Goal: Information Seeking & Learning: Learn about a topic

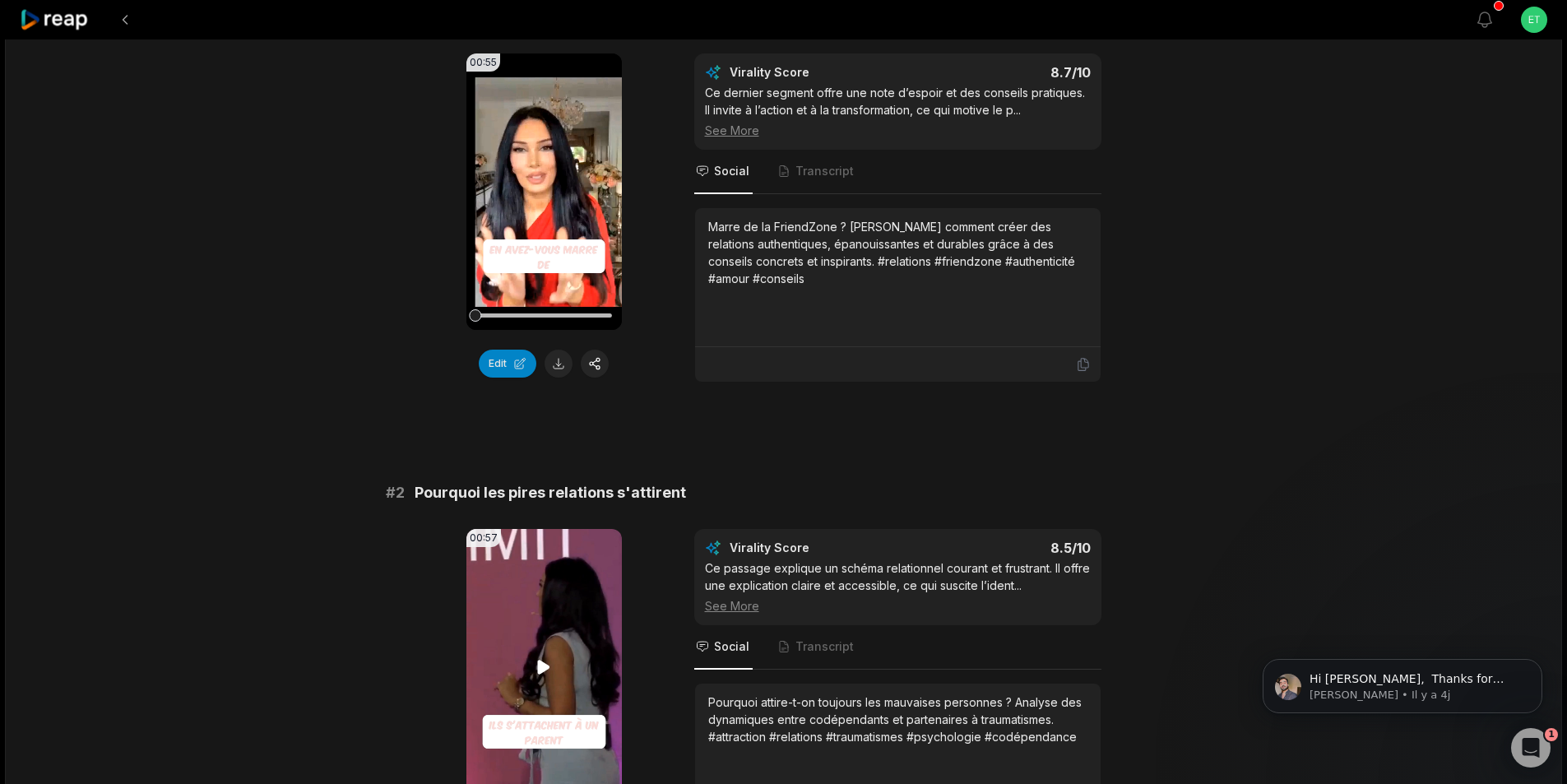
scroll to position [165, 0]
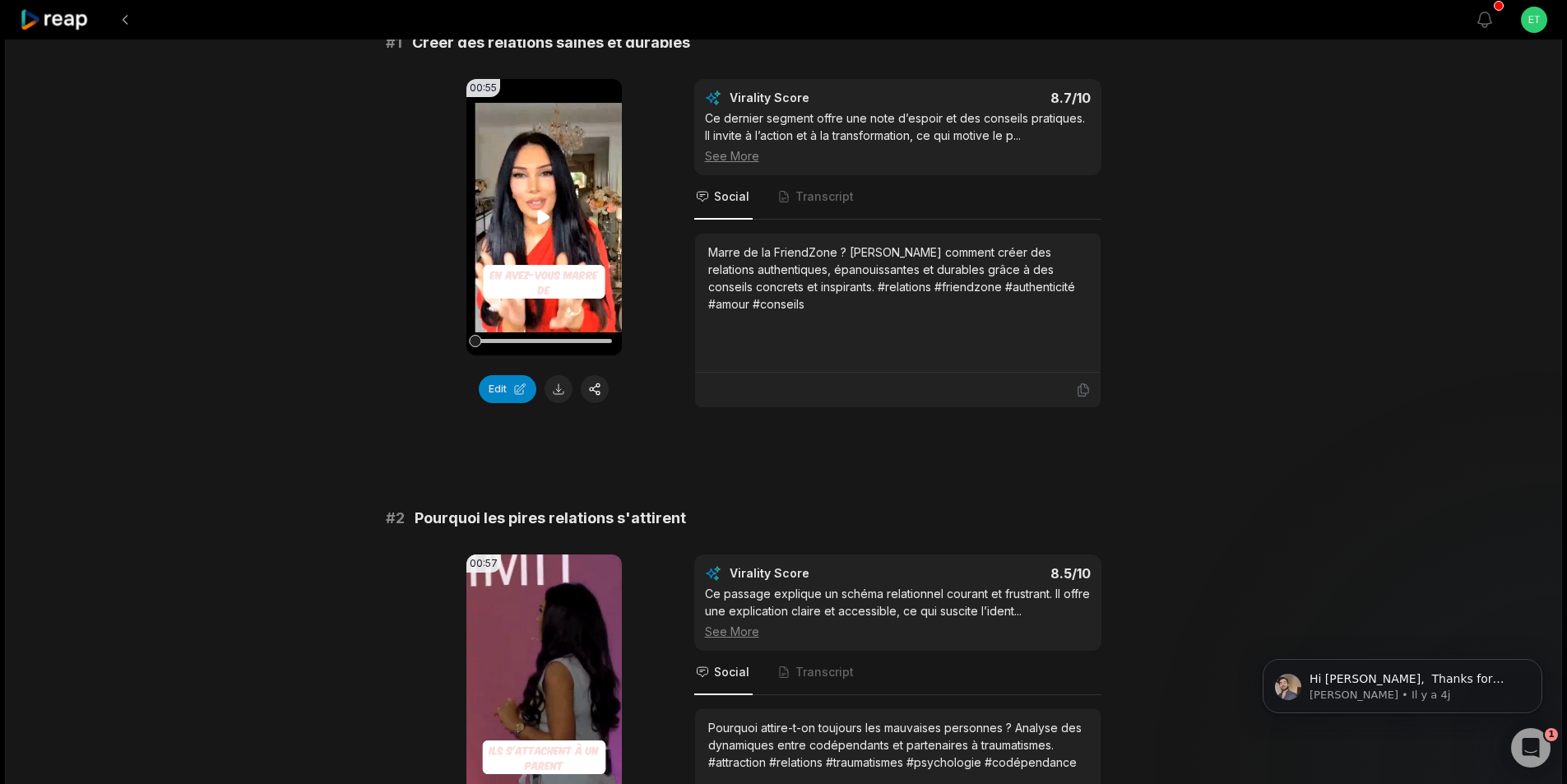
click at [542, 223] on icon at bounding box center [544, 217] width 20 height 20
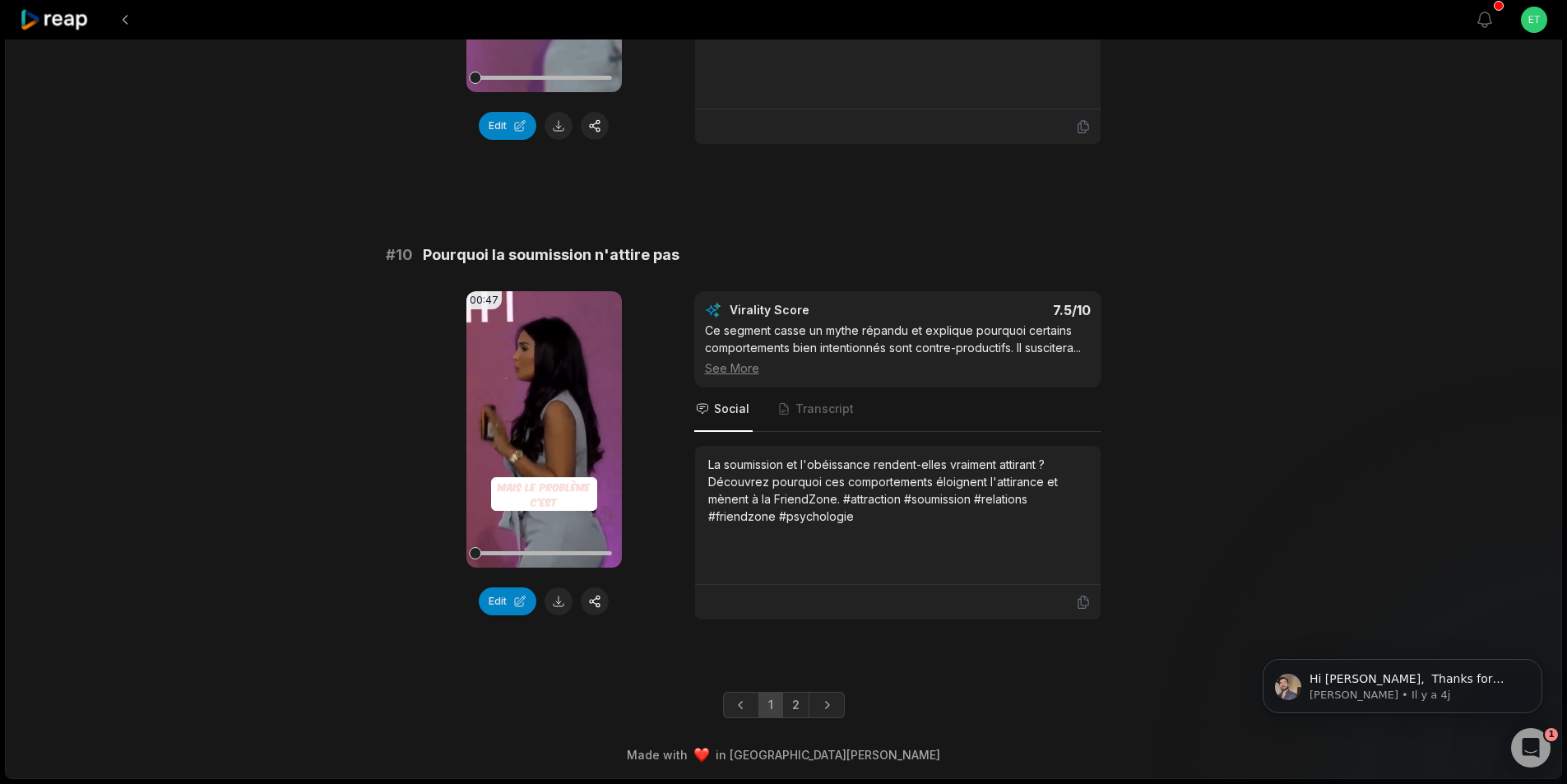
scroll to position [4264, 0]
click at [790, 705] on link "2" at bounding box center [796, 704] width 27 height 26
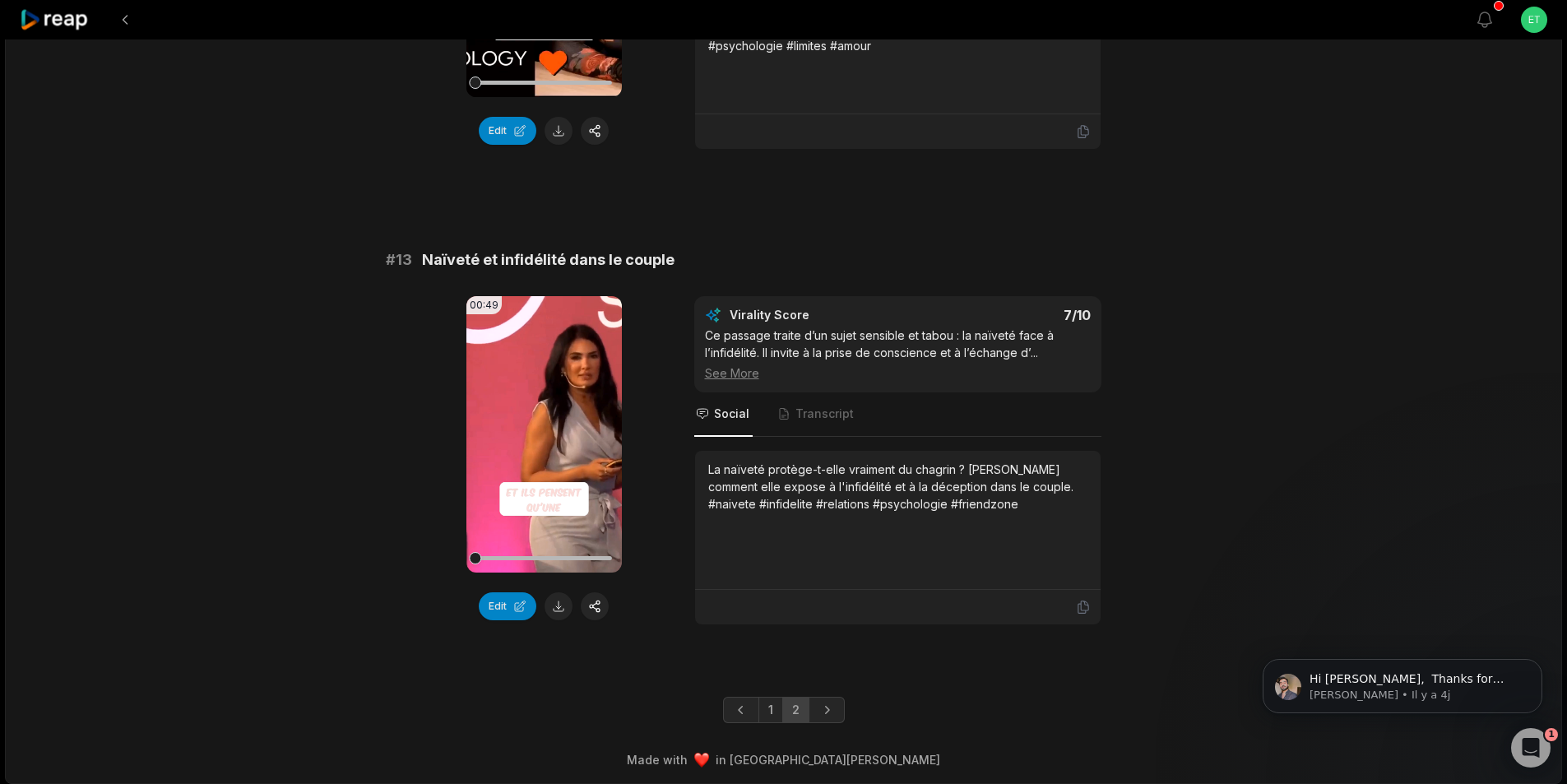
scroll to position [920, 0]
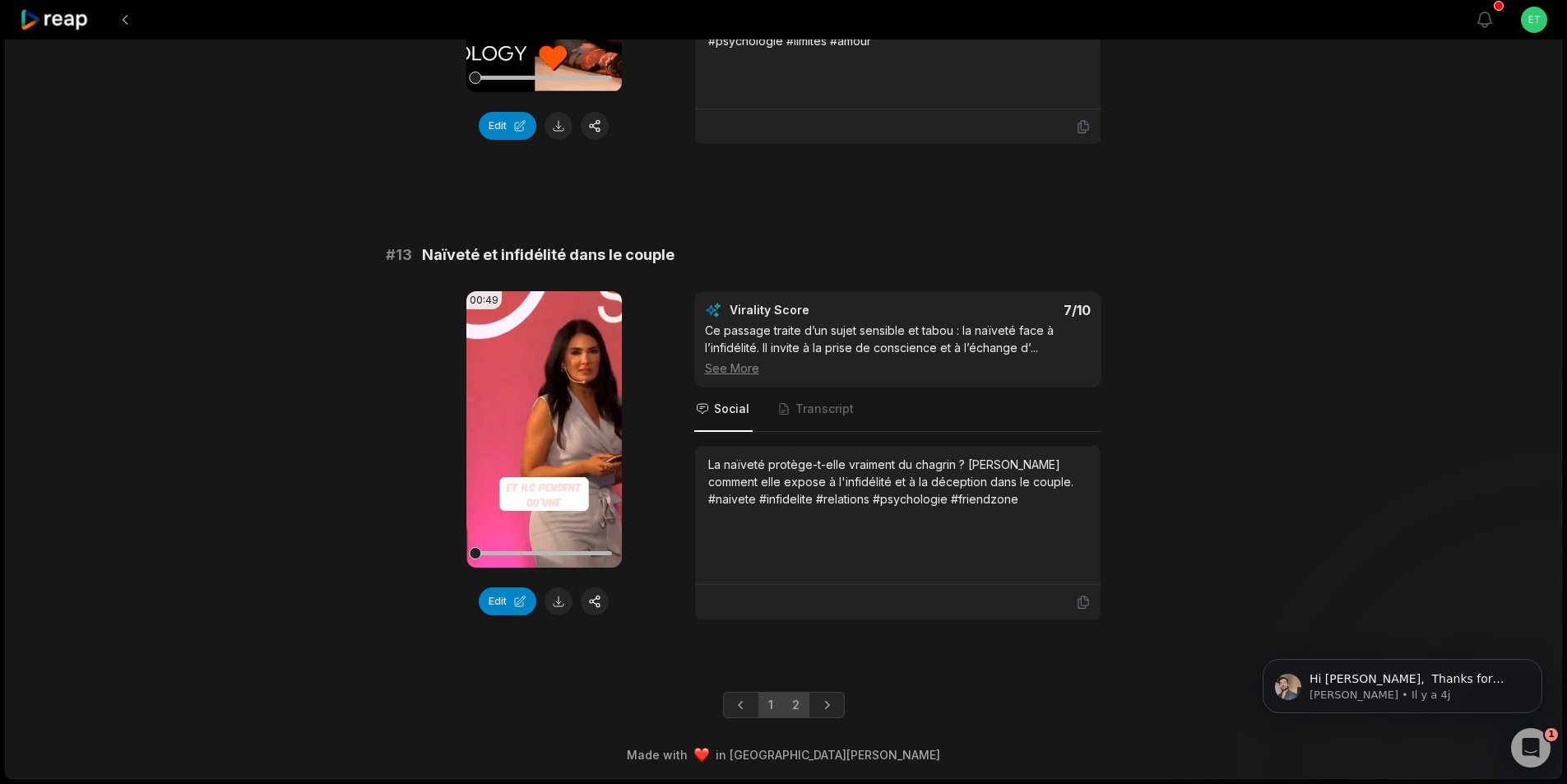
click at [765, 707] on link "1" at bounding box center [770, 704] width 24 height 26
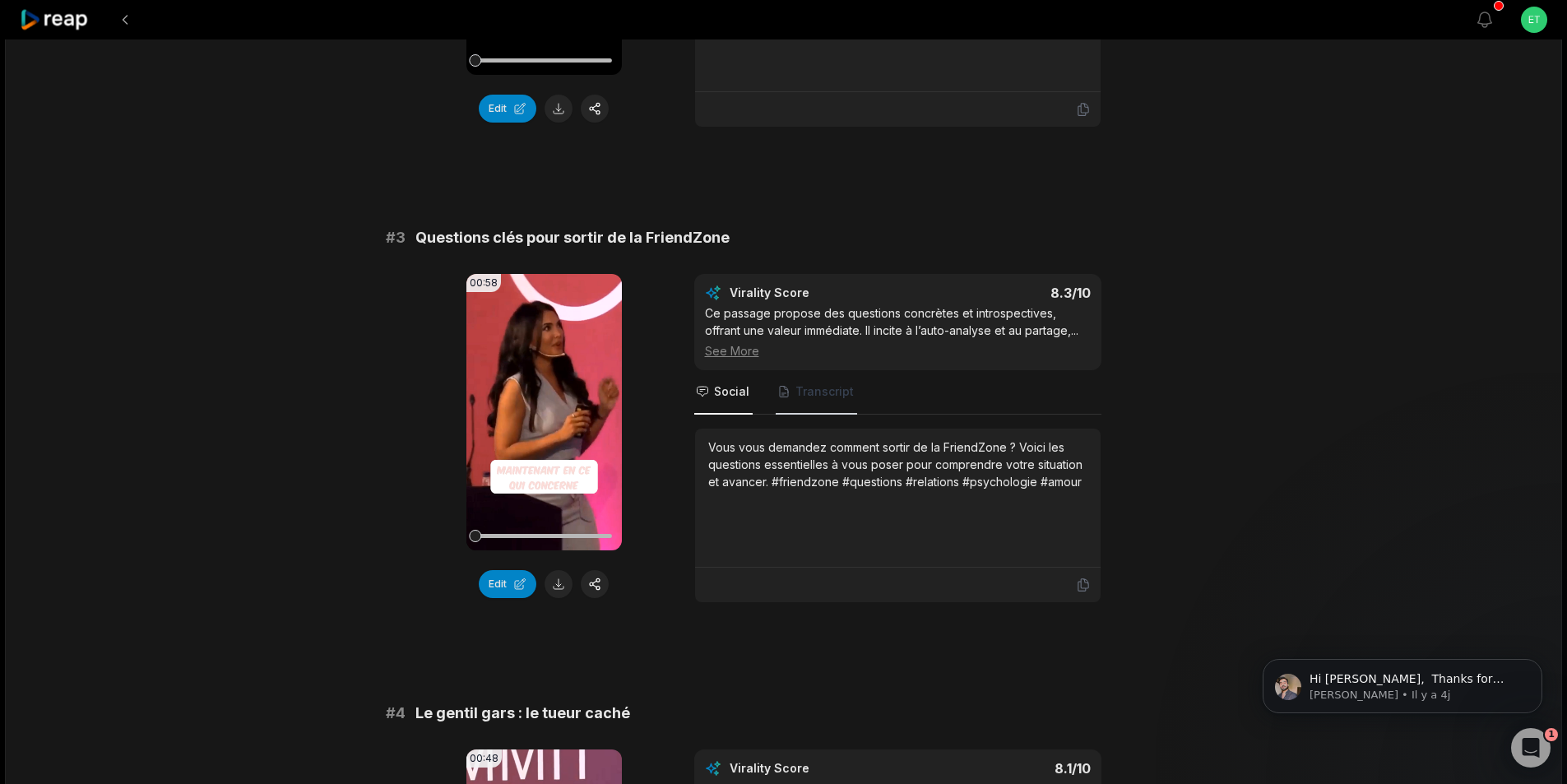
scroll to position [905, 0]
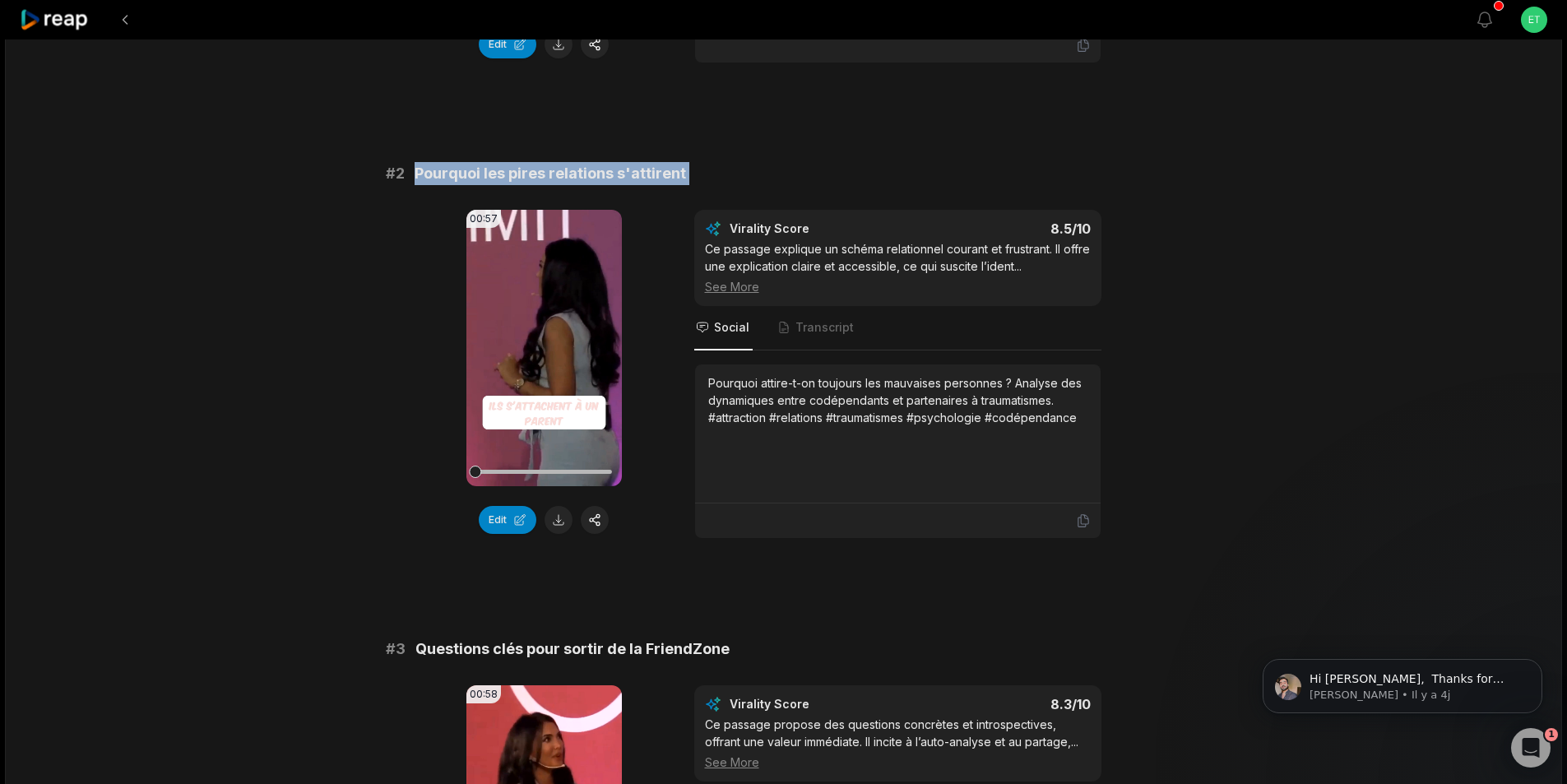
click at [560, 517] on button at bounding box center [558, 519] width 28 height 28
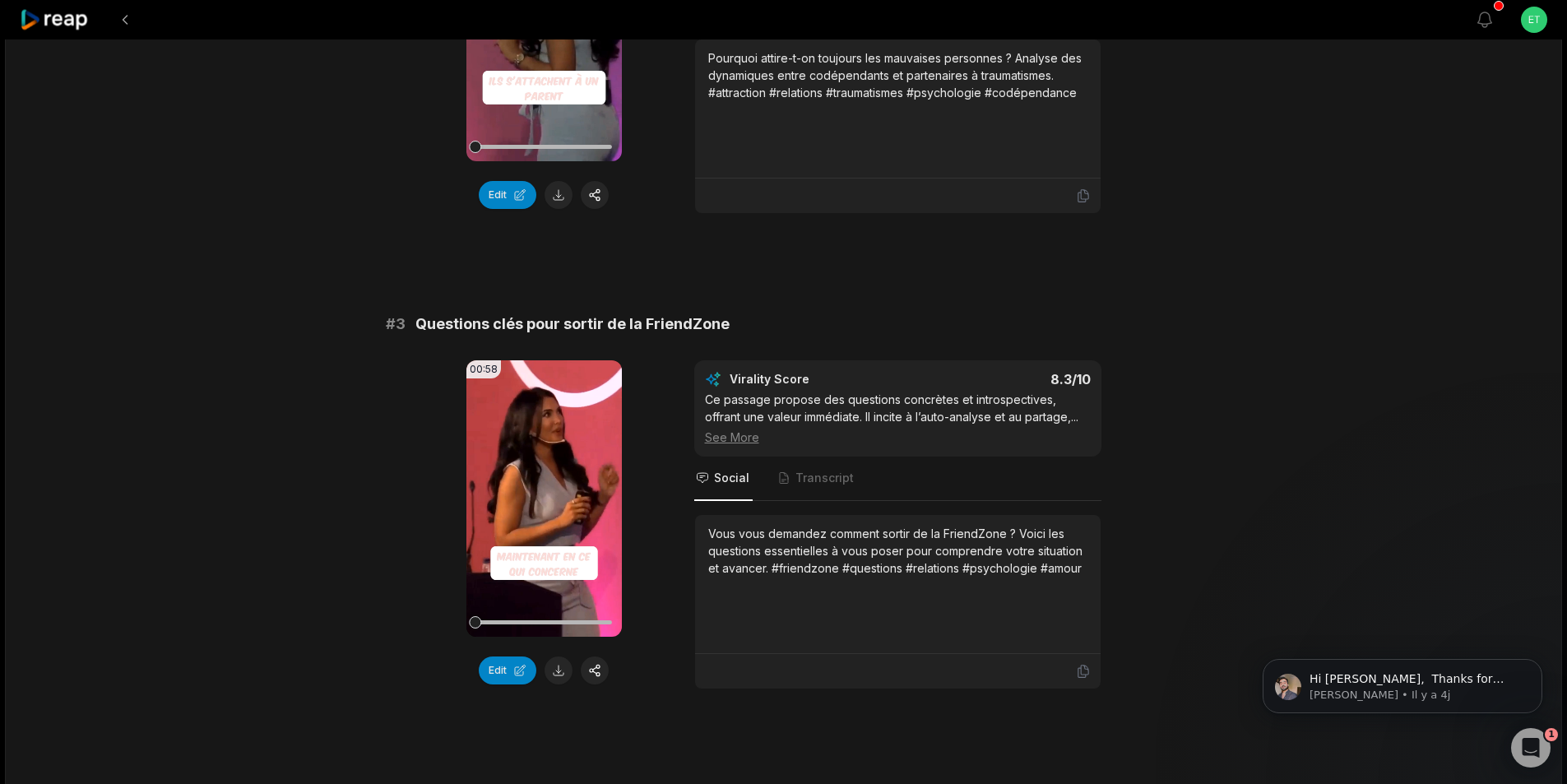
scroll to position [838, 0]
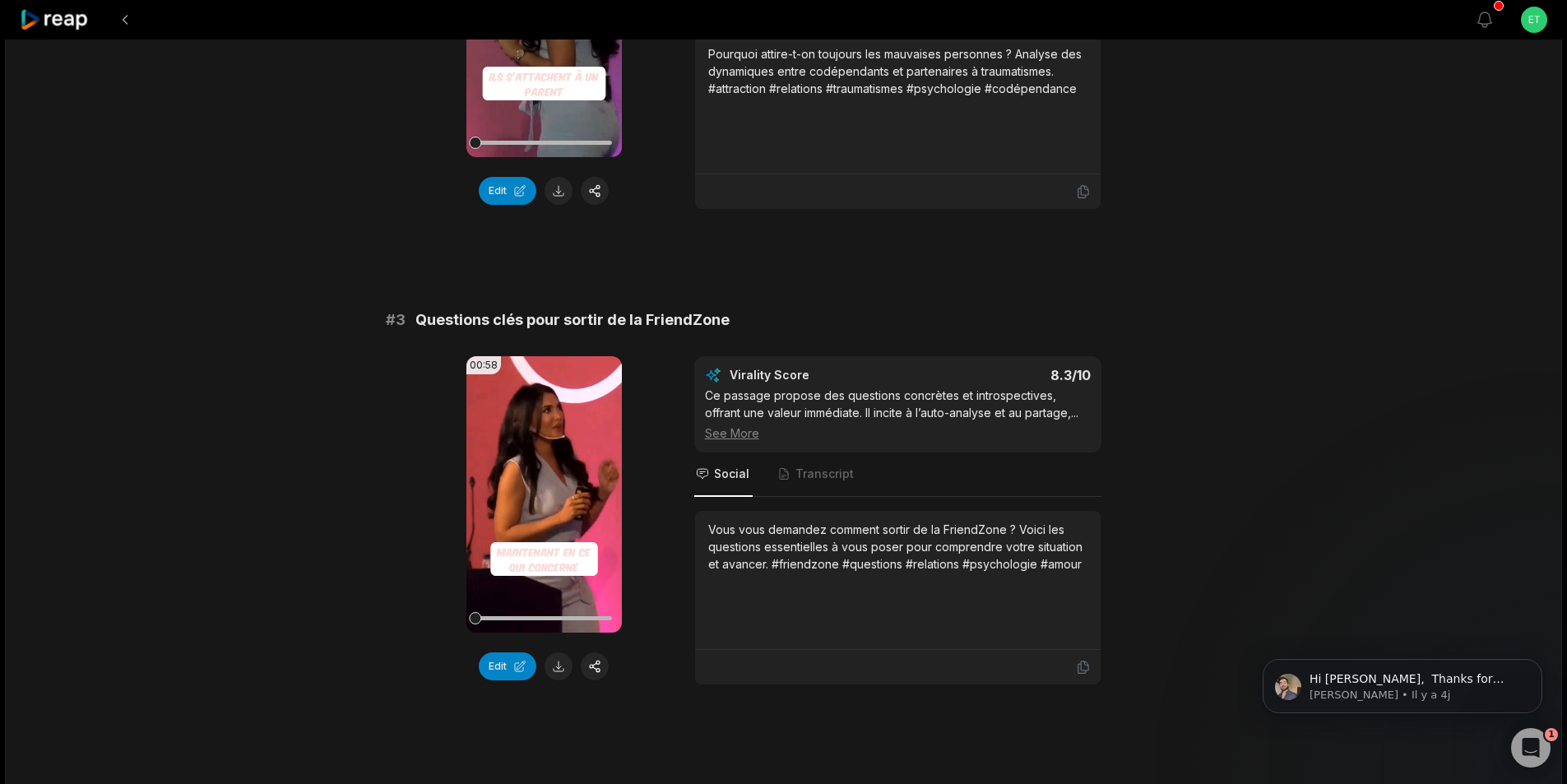
click at [543, 318] on span "Questions clés pour sortir de la FriendZone" at bounding box center [572, 320] width 314 height 23
copy span "Questions clés pour sortir de la FriendZone"
click at [560, 659] on button at bounding box center [558, 665] width 28 height 28
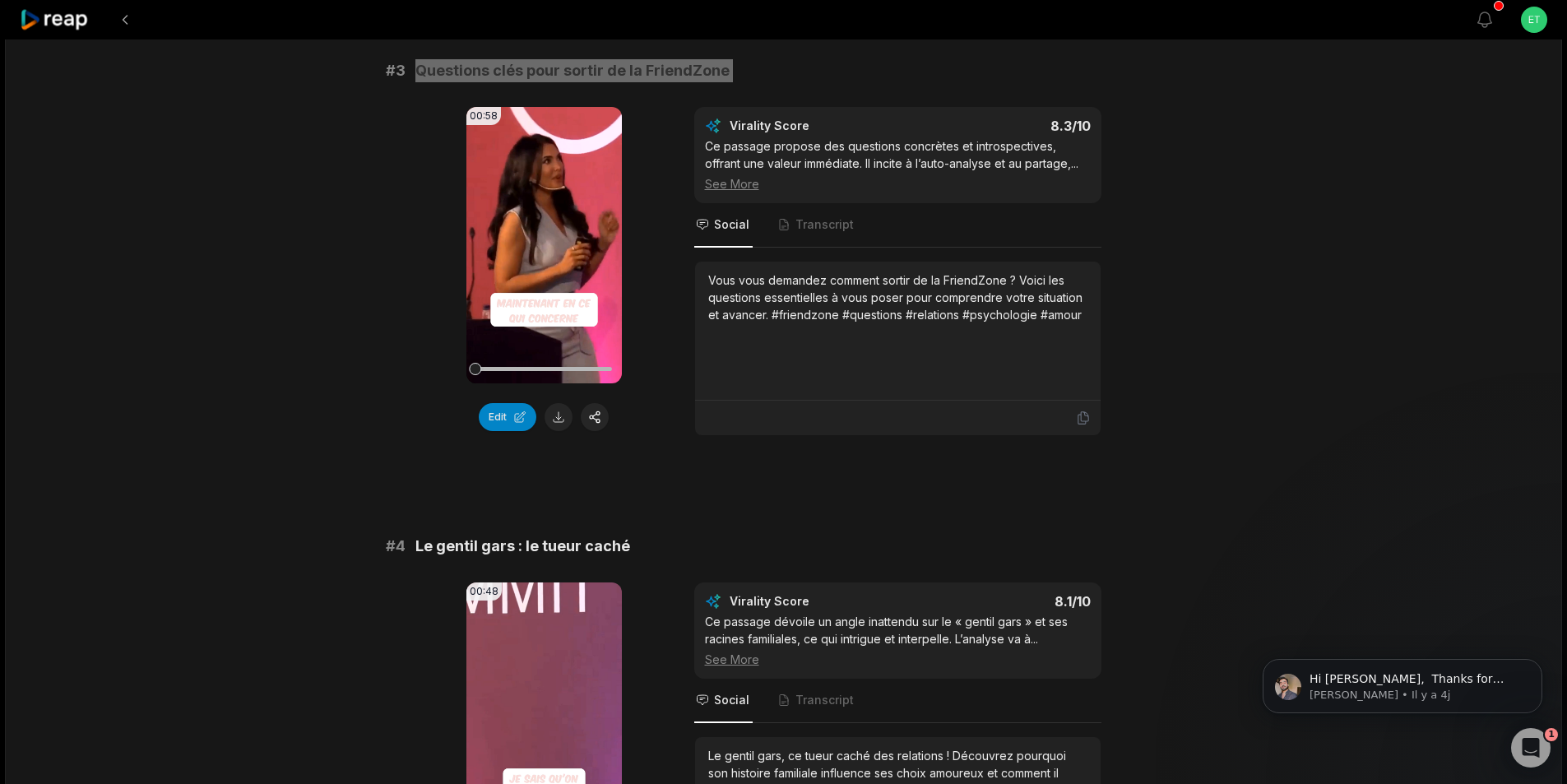
scroll to position [1084, 0]
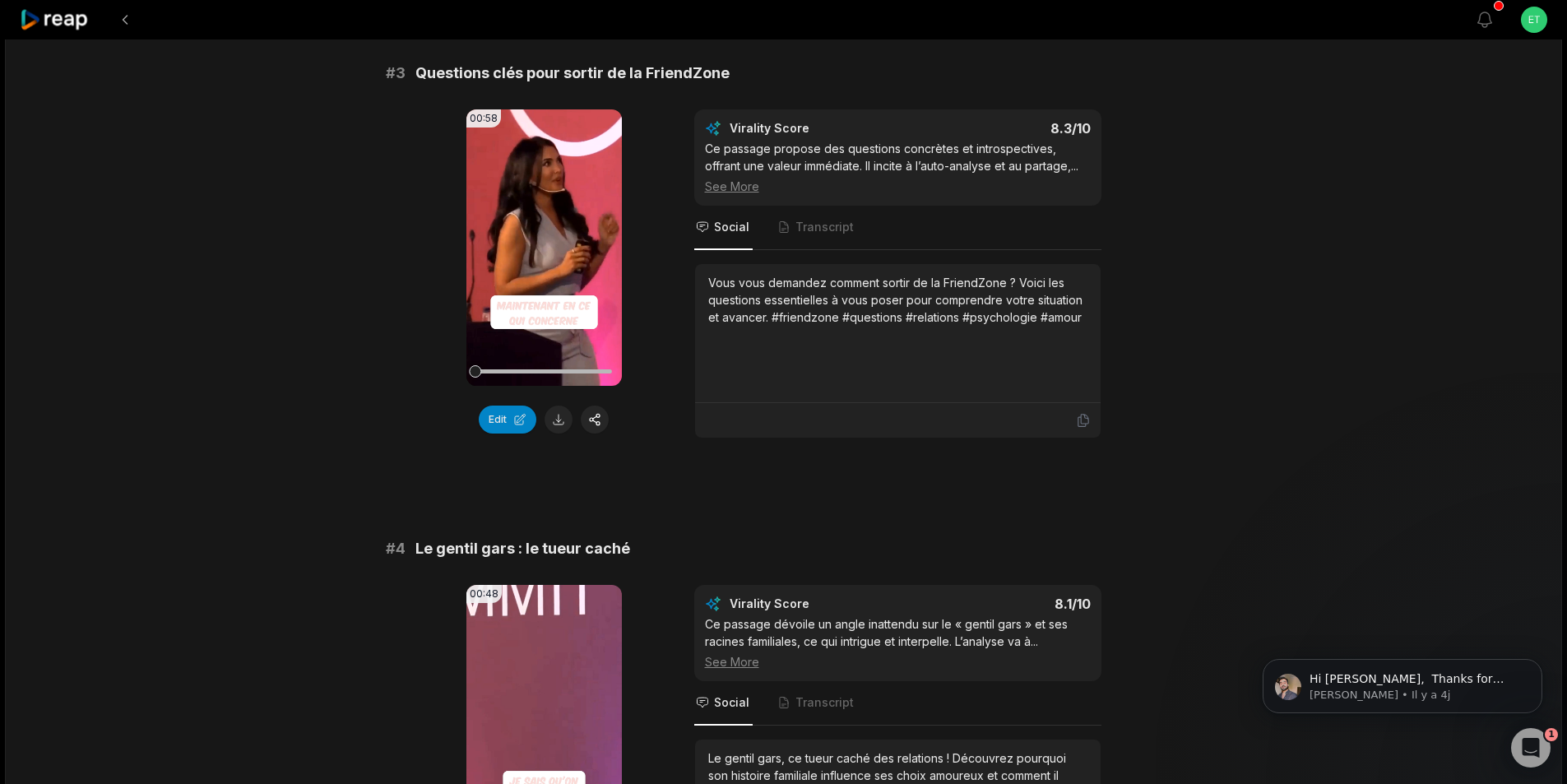
click at [530, 551] on span "Le gentil gars : le tueur caché" at bounding box center [523, 548] width 215 height 23
click at [530, 549] on span "Le gentil gars : le tueur caché" at bounding box center [523, 548] width 215 height 23
copy span "Le gentil gars : le tueur caché"
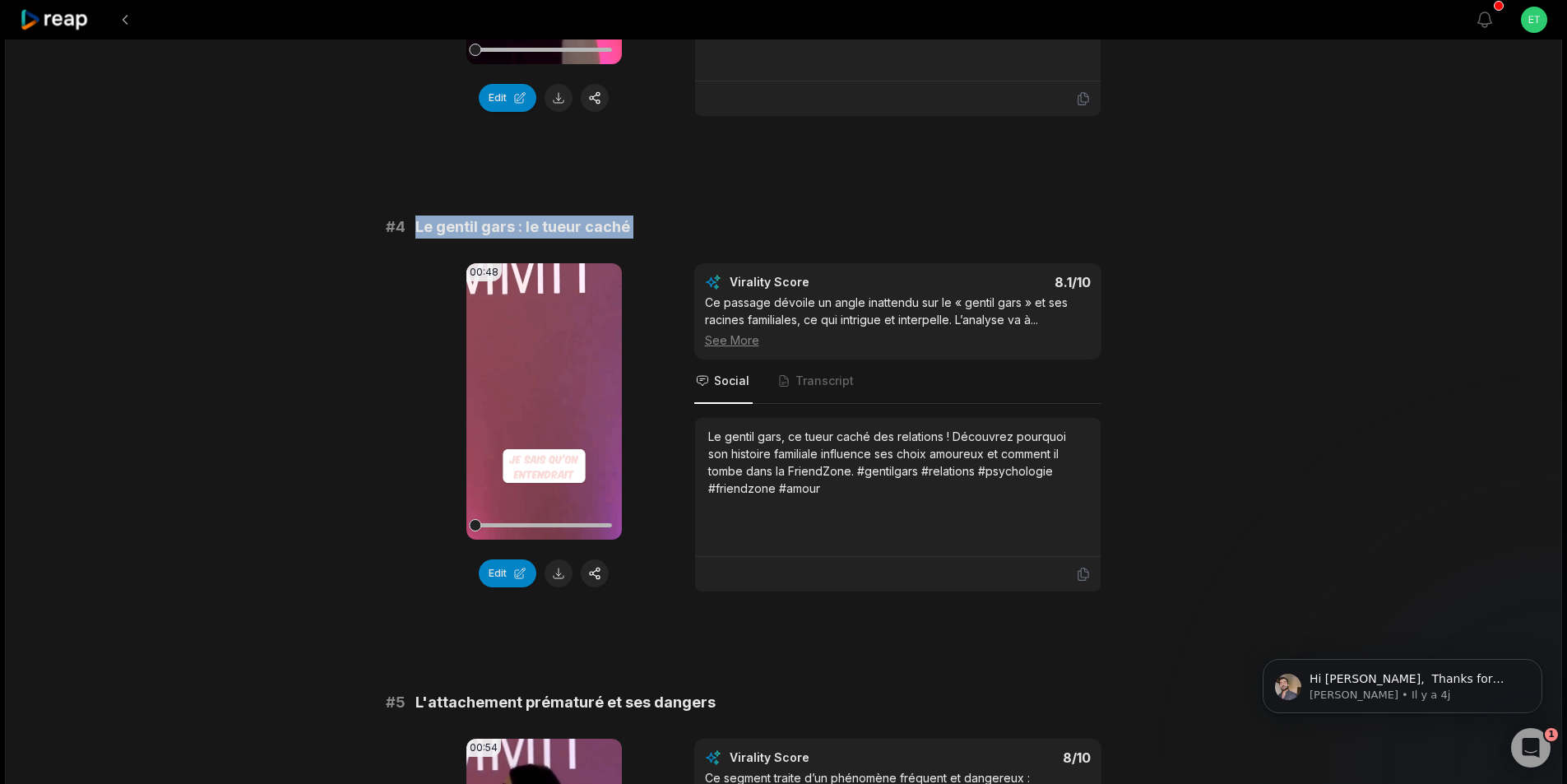
scroll to position [1413, 0]
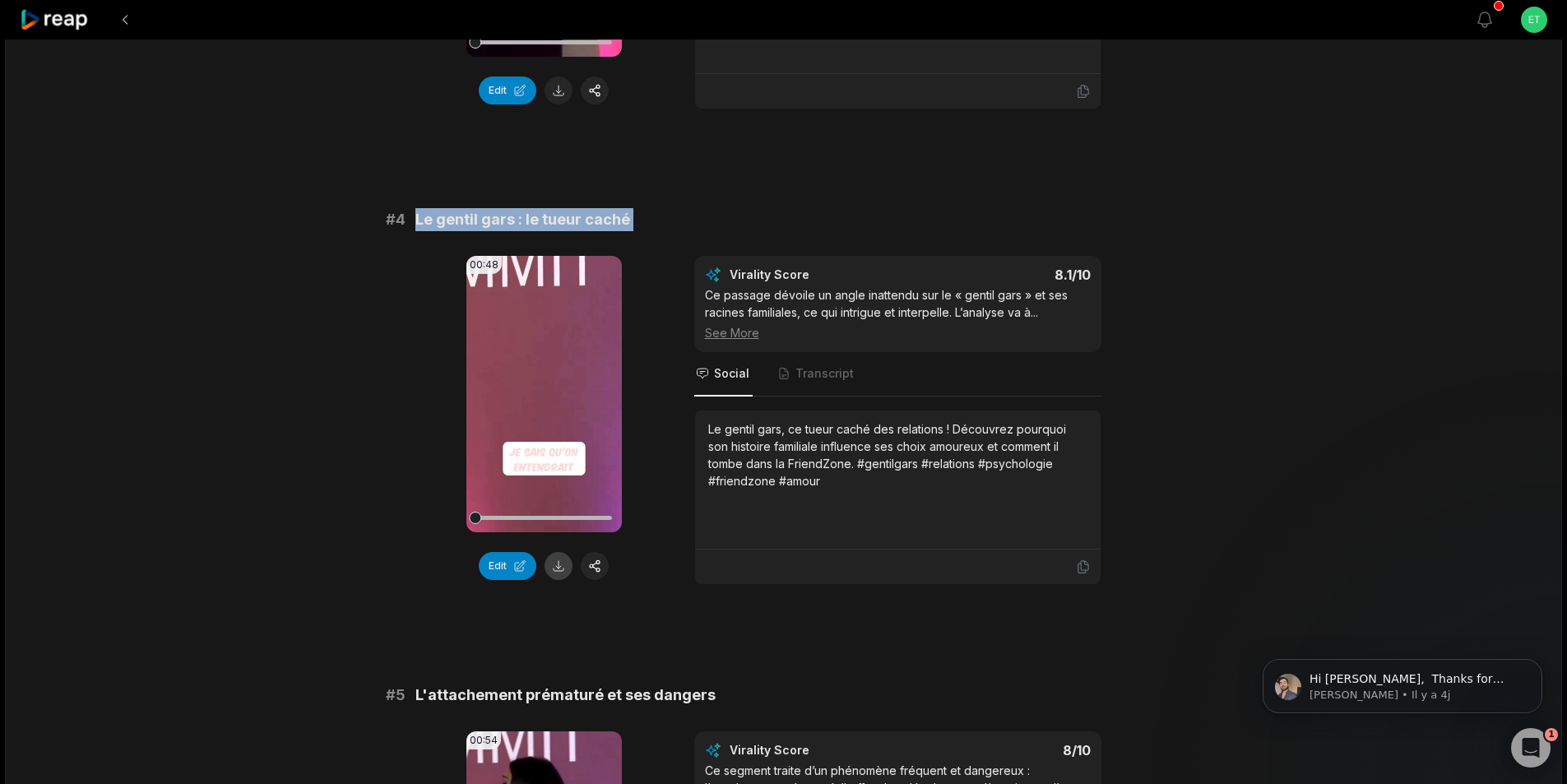
click at [561, 559] on button at bounding box center [558, 566] width 28 height 28
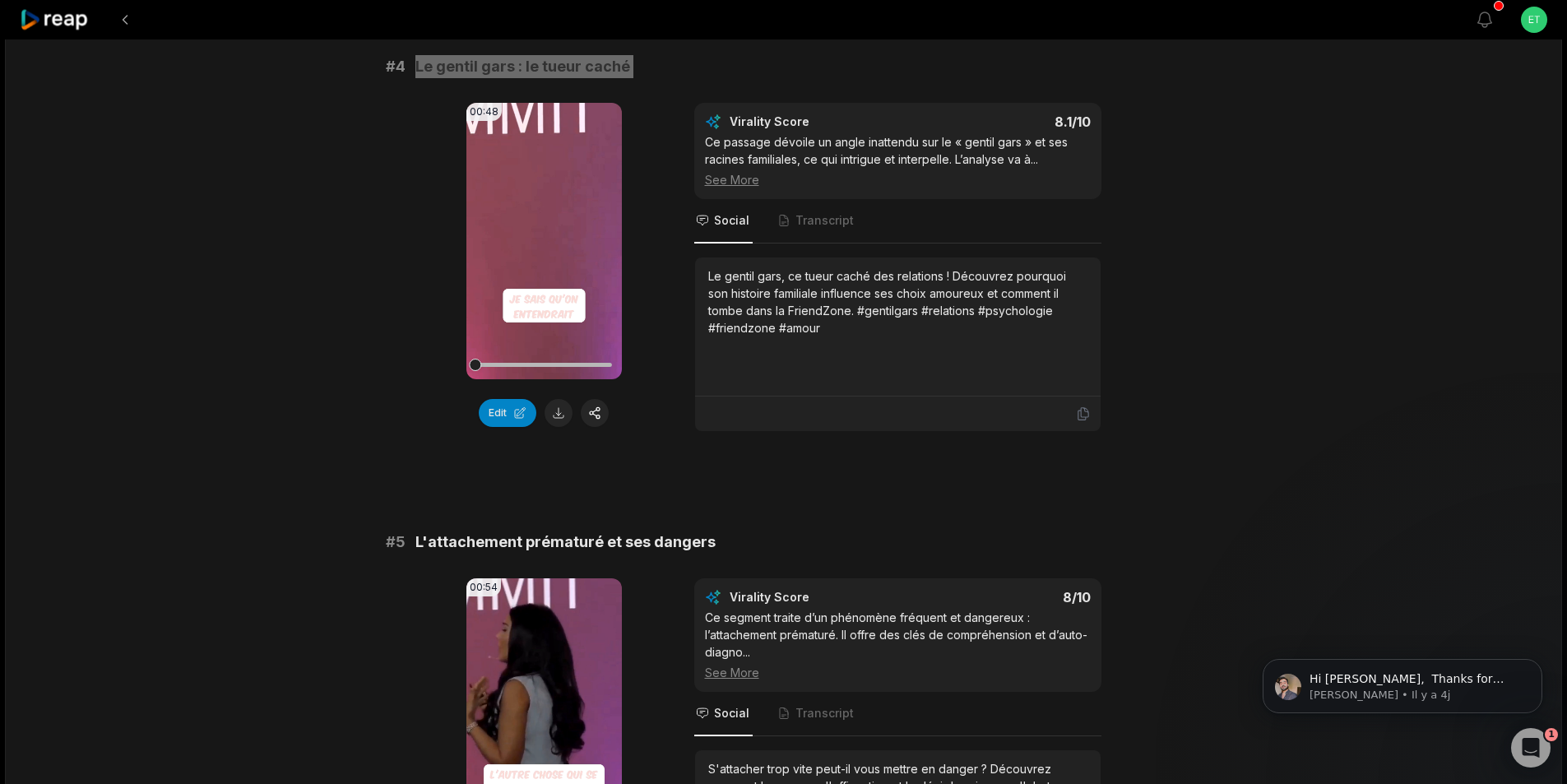
scroll to position [1660, 0]
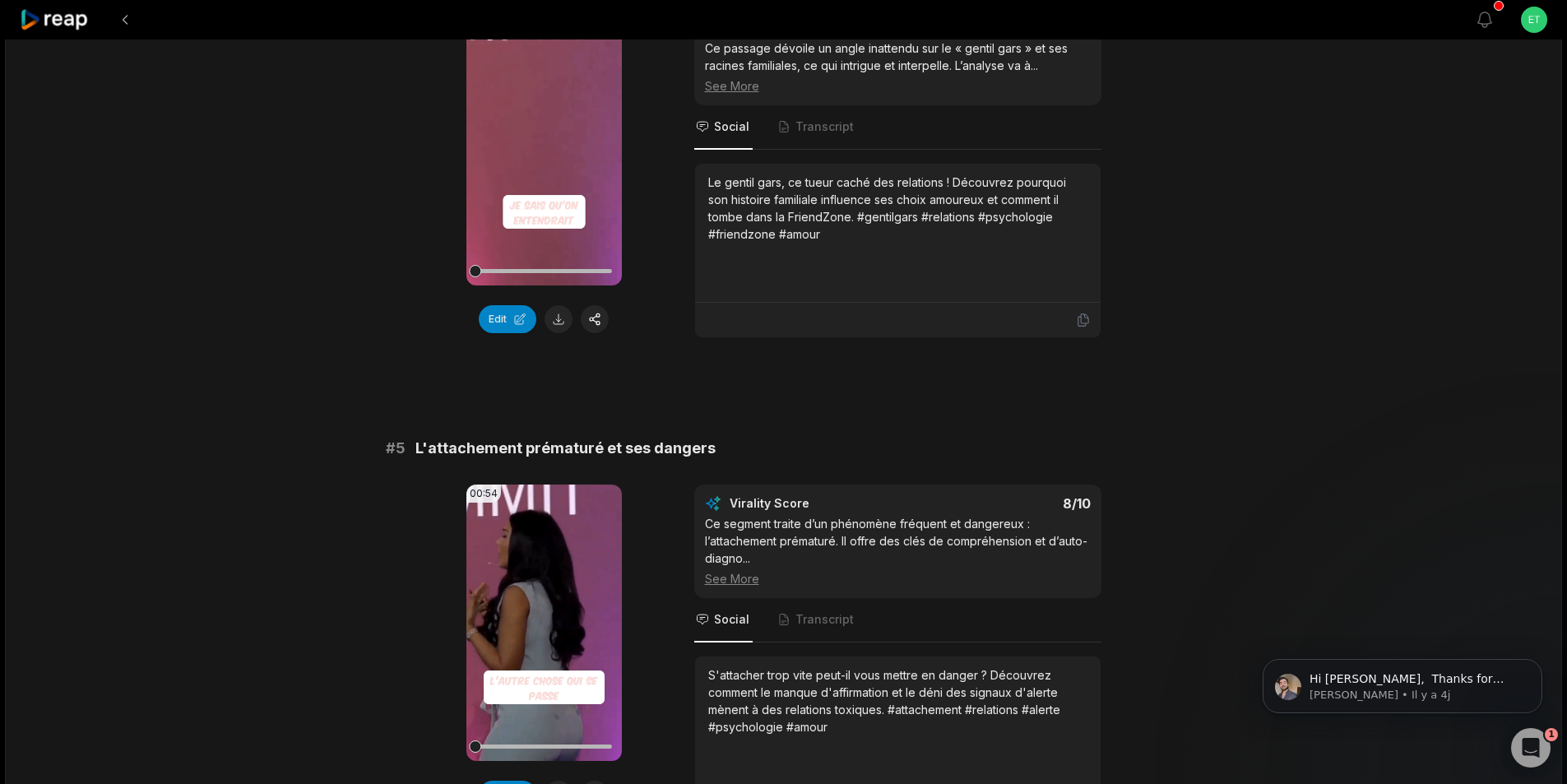
click at [554, 451] on span "L'attachement prématuré et ses dangers" at bounding box center [566, 449] width 300 height 23
copy span "L'attachement prématuré et ses dangers"
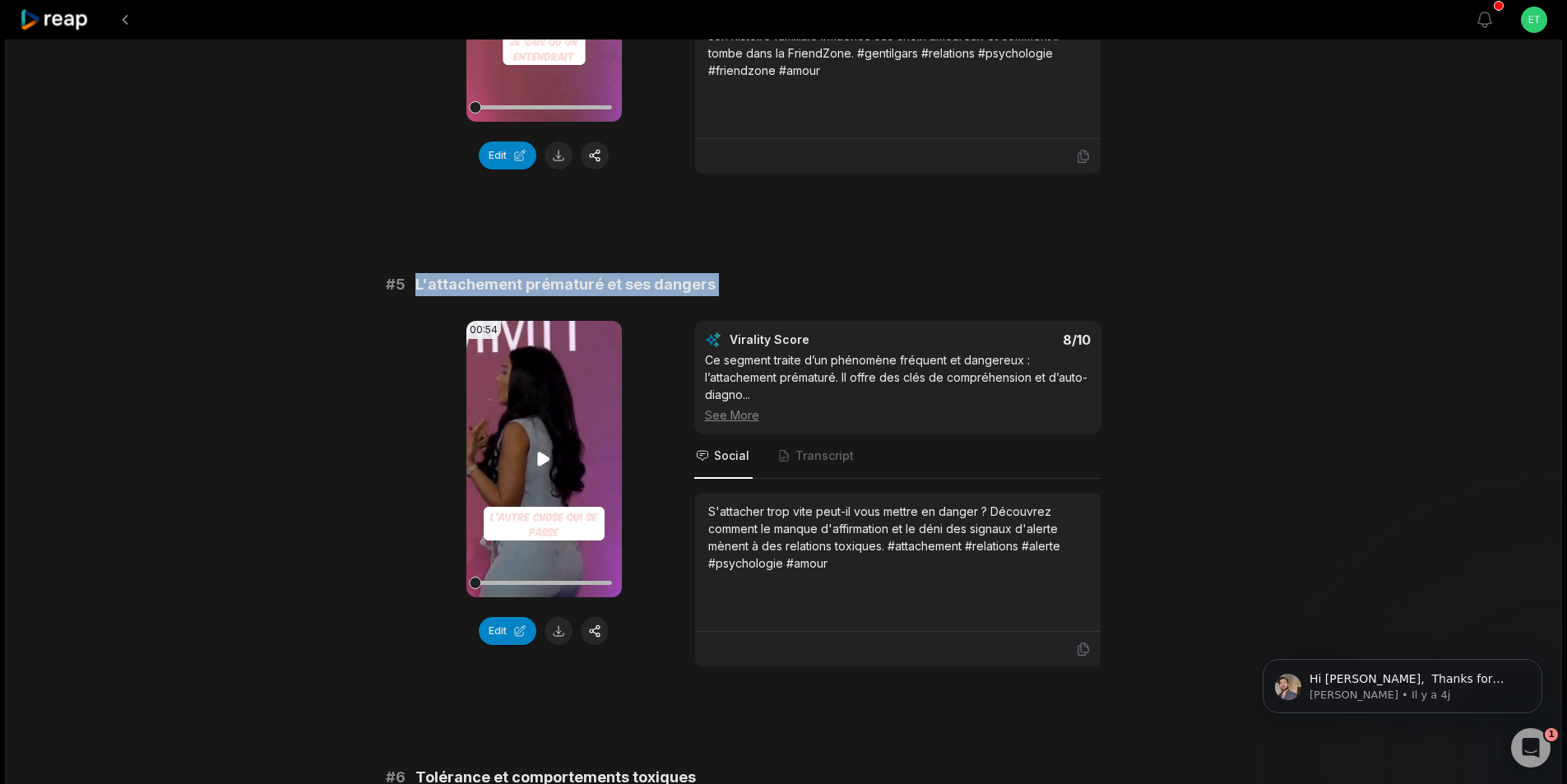
scroll to position [1824, 0]
click at [560, 628] on button at bounding box center [558, 629] width 28 height 28
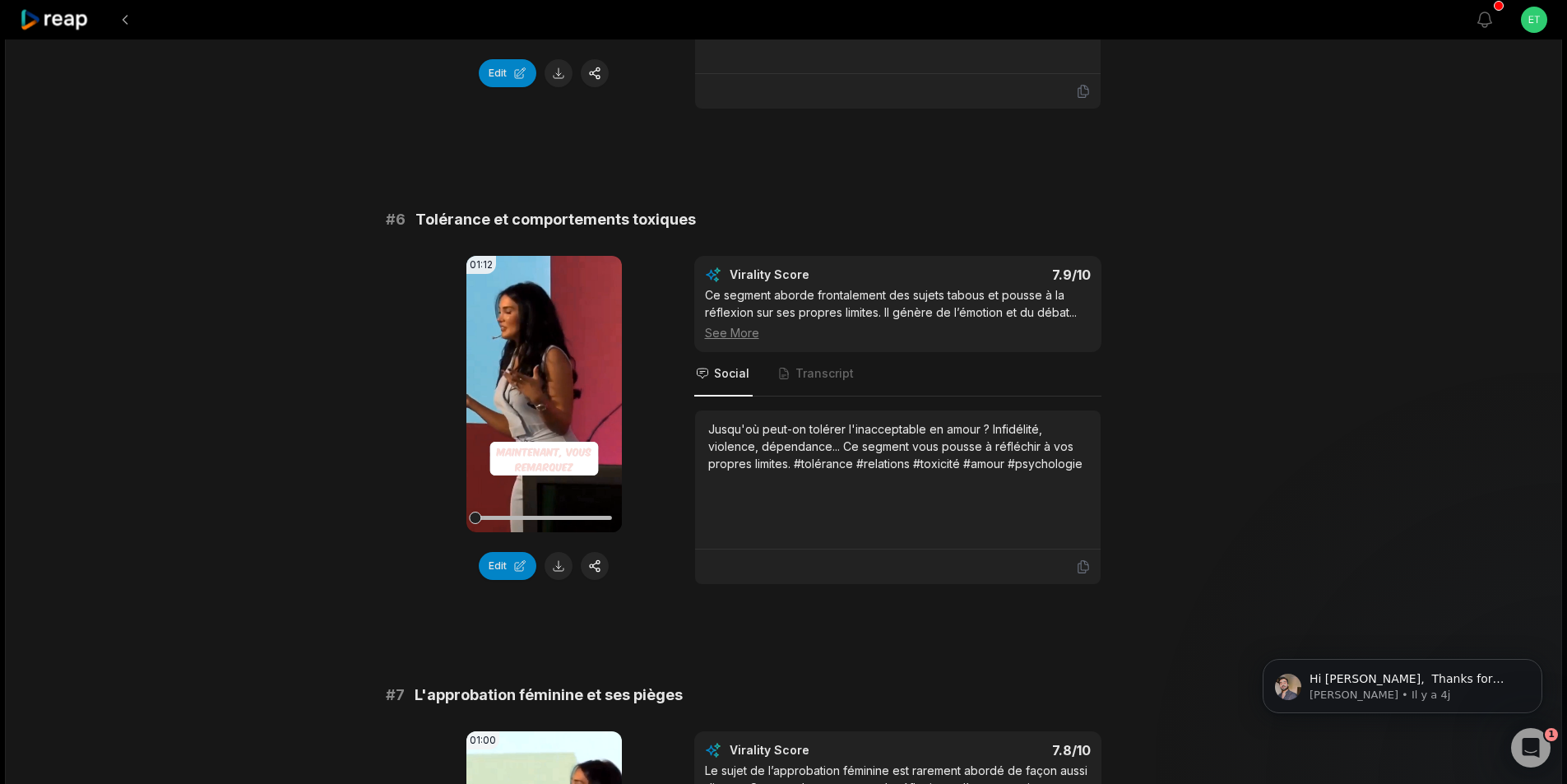
scroll to position [2400, 0]
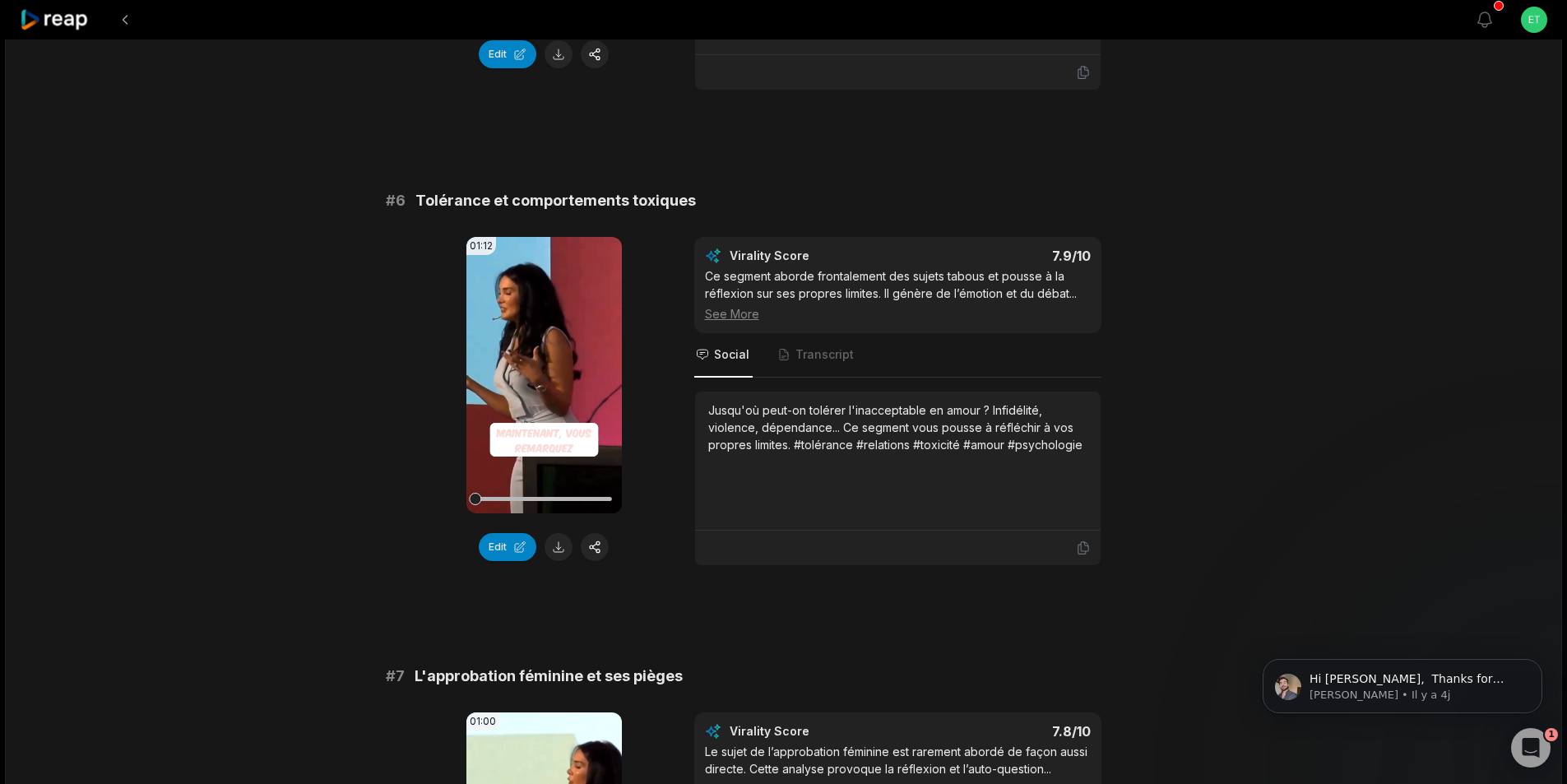
click at [549, 197] on span "Tolérance et comportements toxiques" at bounding box center [556, 200] width 281 height 23
copy span "Tolérance et comportements toxiques"
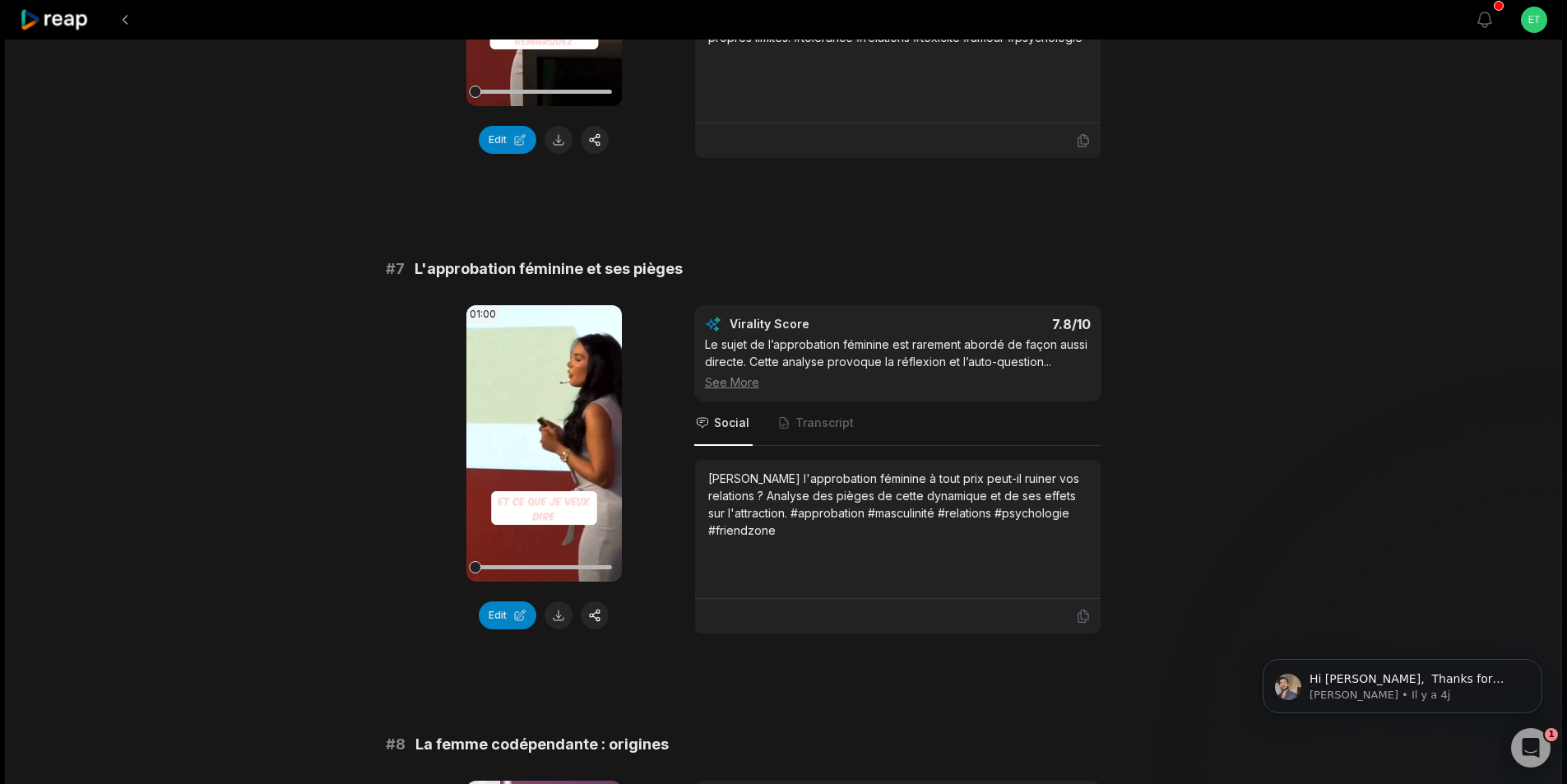
scroll to position [2811, 0]
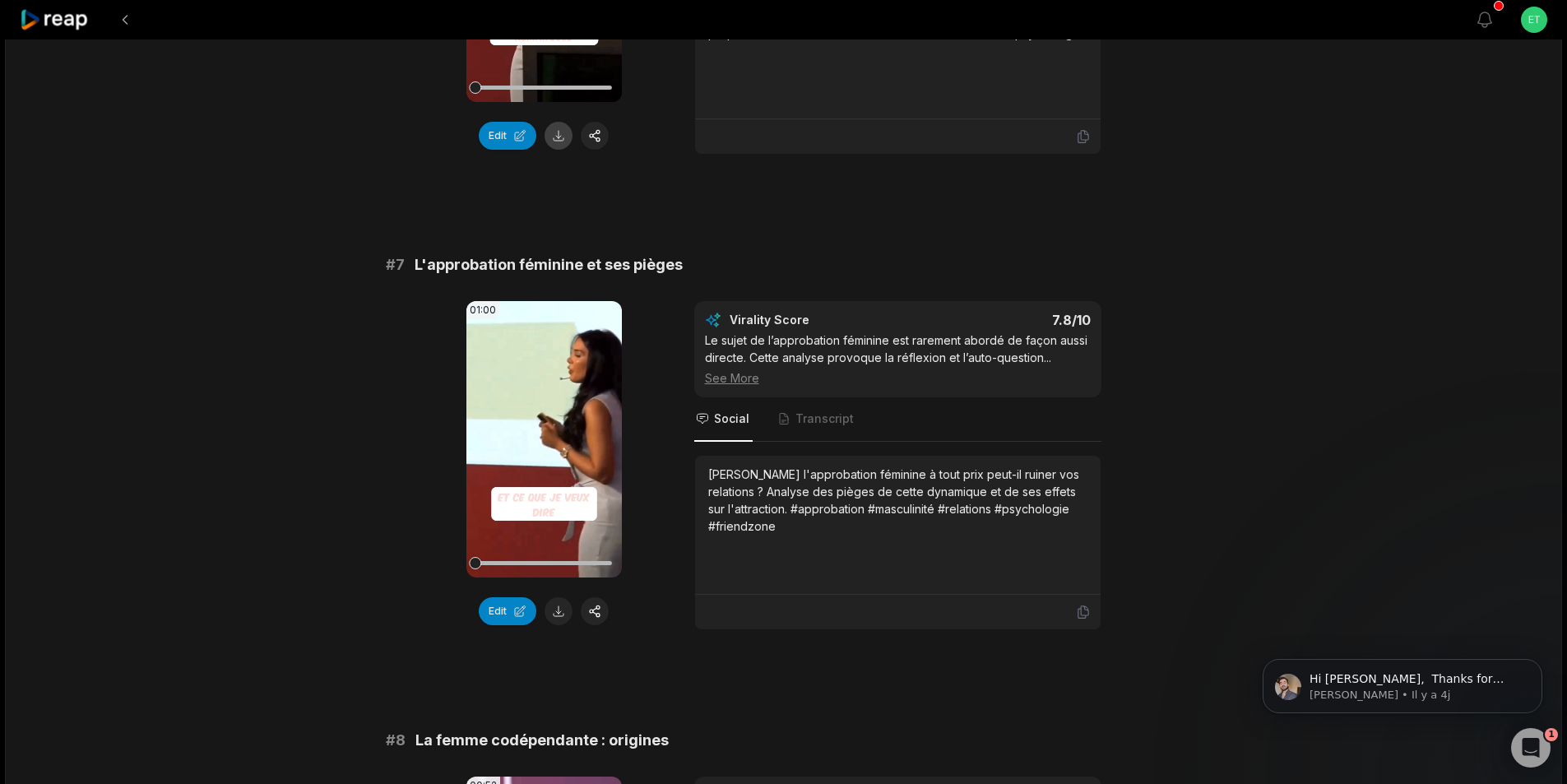
click at [564, 140] on button at bounding box center [558, 135] width 28 height 28
click at [547, 262] on span "L'approbation féminine et ses pièges" at bounding box center [549, 265] width 268 height 23
click at [548, 262] on span "L'approbation féminine et ses pièges" at bounding box center [549, 265] width 268 height 23
click at [548, 263] on span "L'approbation féminine et ses pièges" at bounding box center [549, 265] width 268 height 23
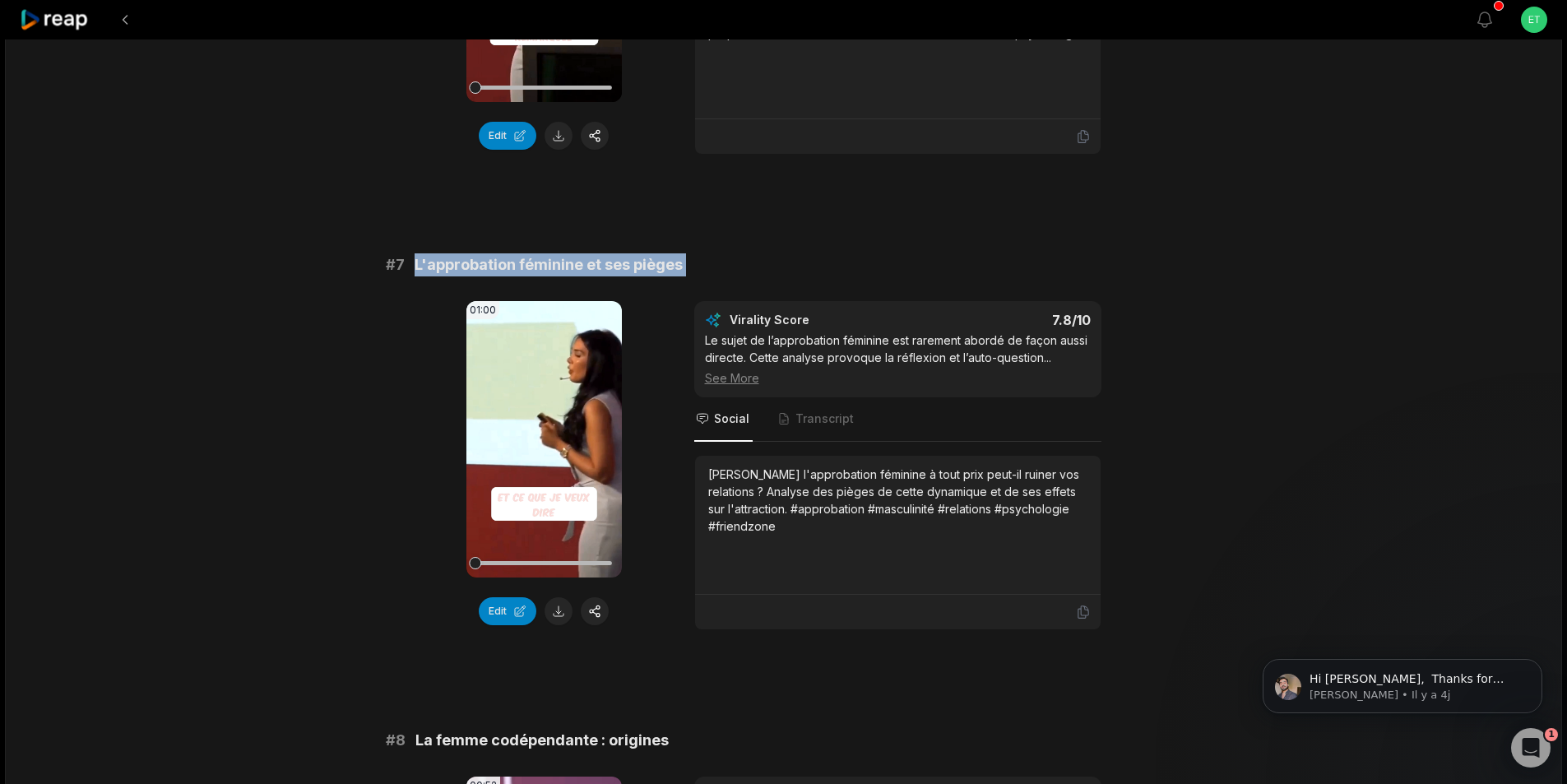
copy span "L'approbation féminine et ses pièges"
click at [560, 605] on button at bounding box center [558, 610] width 28 height 28
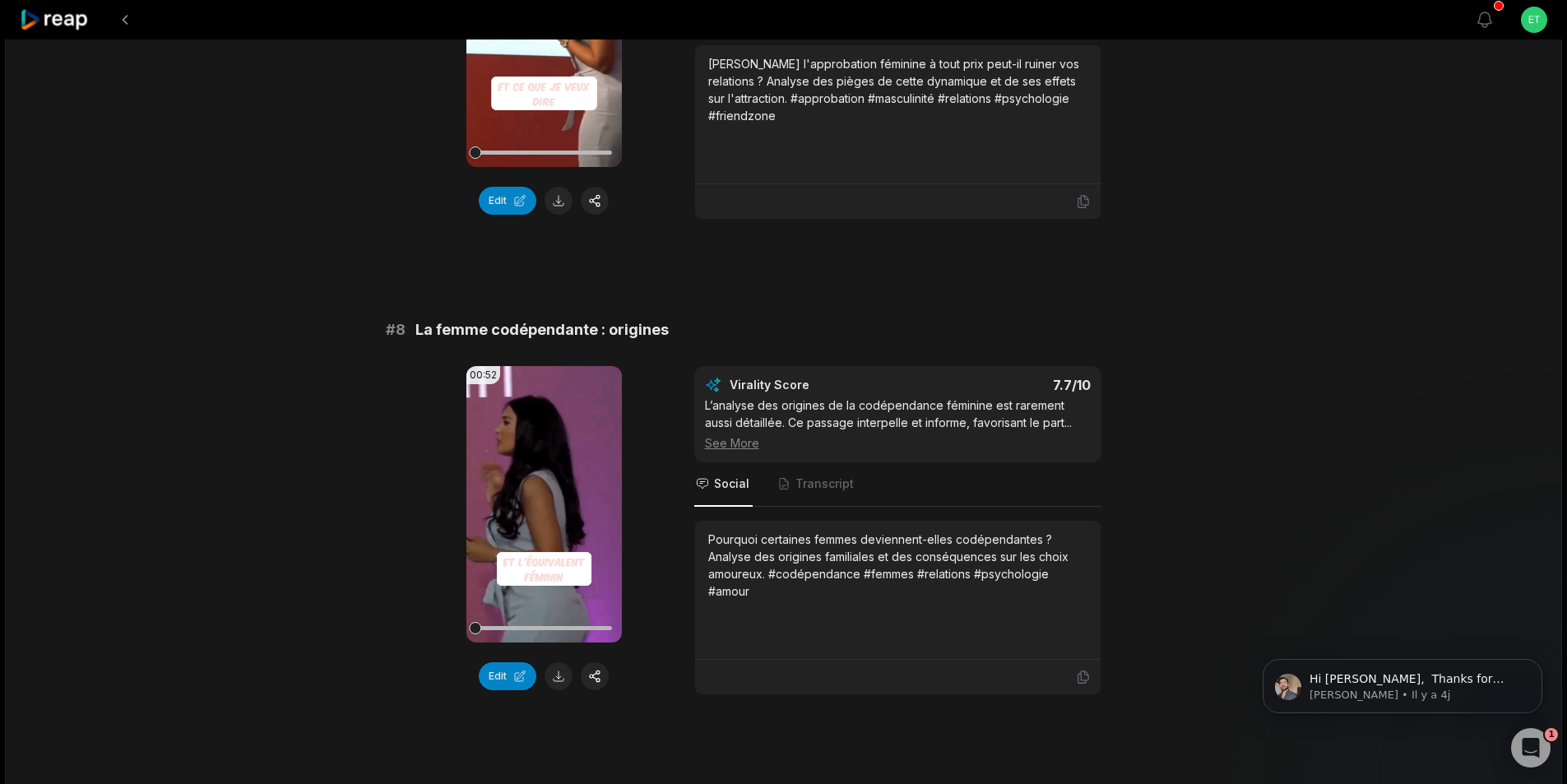
scroll to position [3222, 0]
click at [524, 325] on span "La femme codépendante : origines" at bounding box center [542, 329] width 254 height 23
click at [524, 323] on span "La femme codépendante : origines" at bounding box center [542, 329] width 254 height 23
copy span "La femme codépendante : origines"
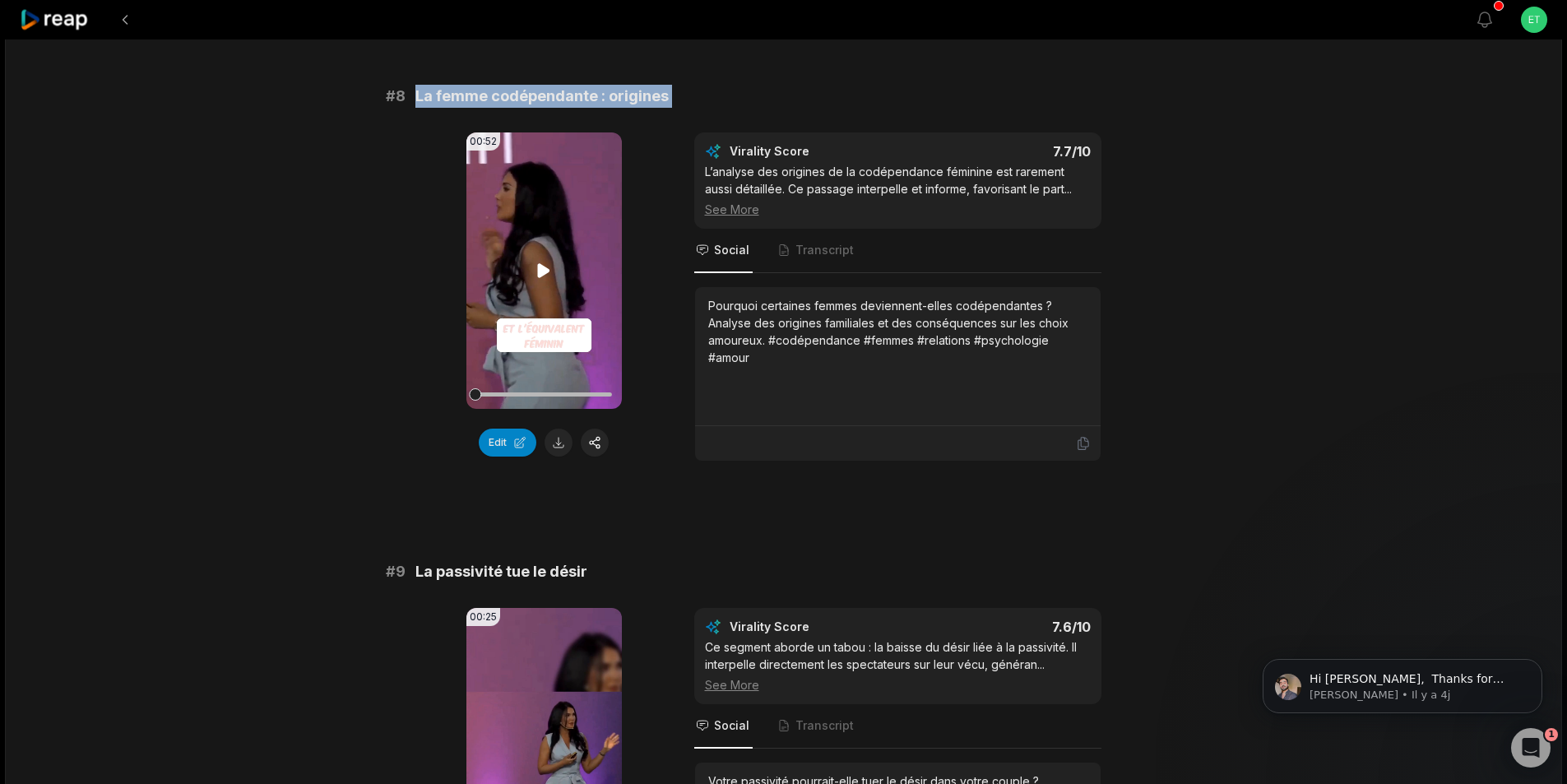
scroll to position [3469, 0]
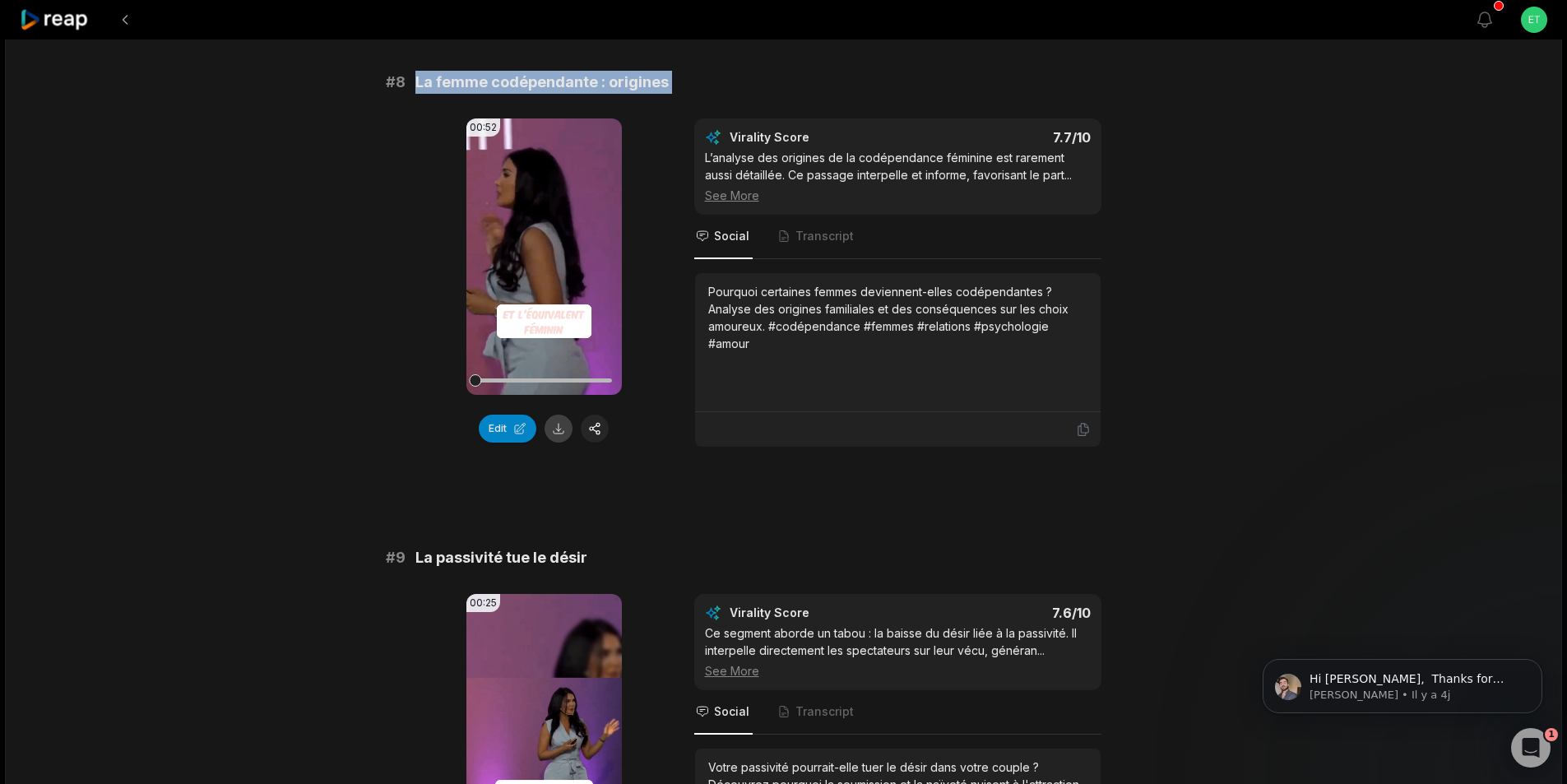
click at [568, 429] on button at bounding box center [558, 428] width 28 height 28
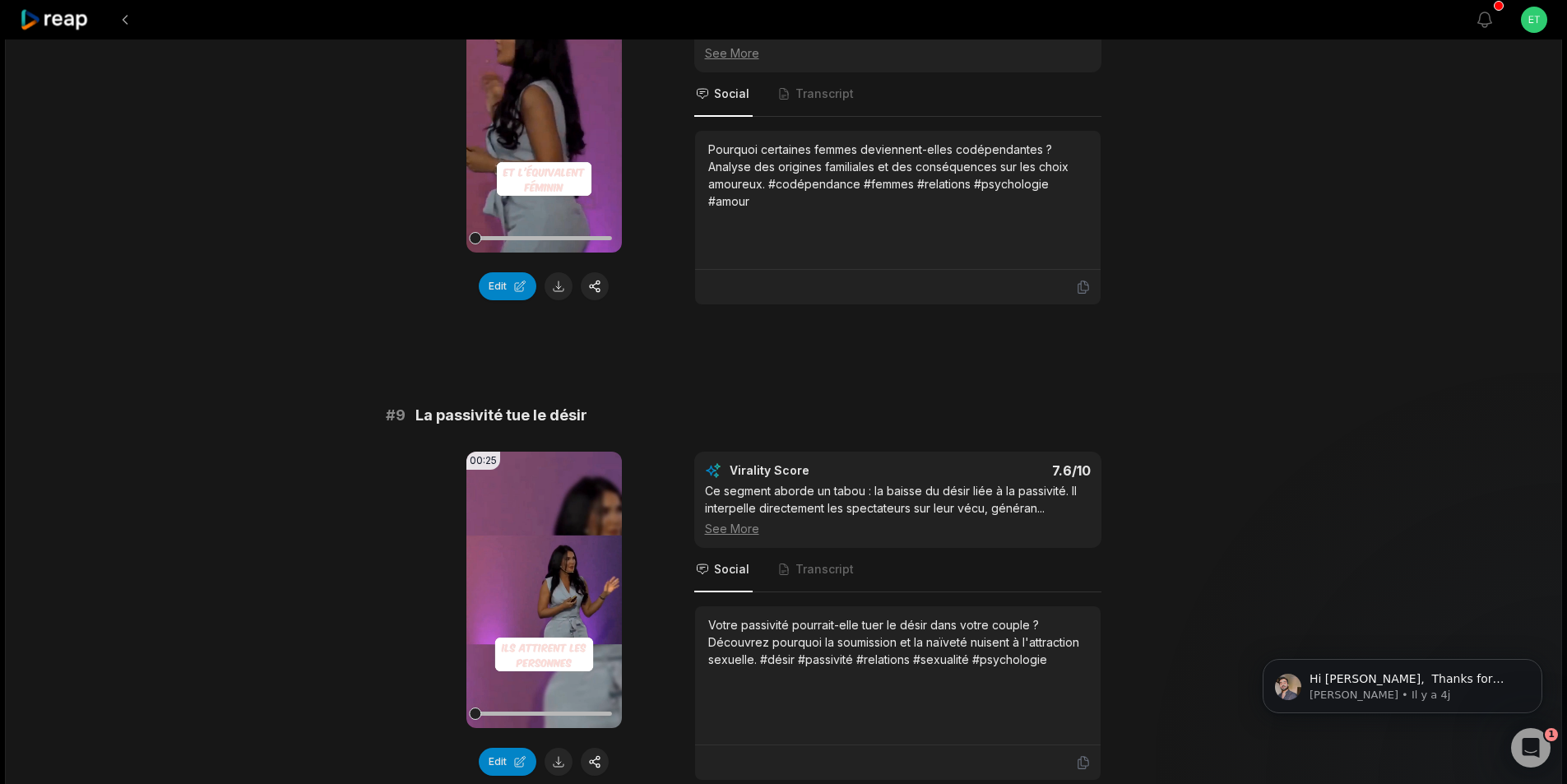
scroll to position [3633, 0]
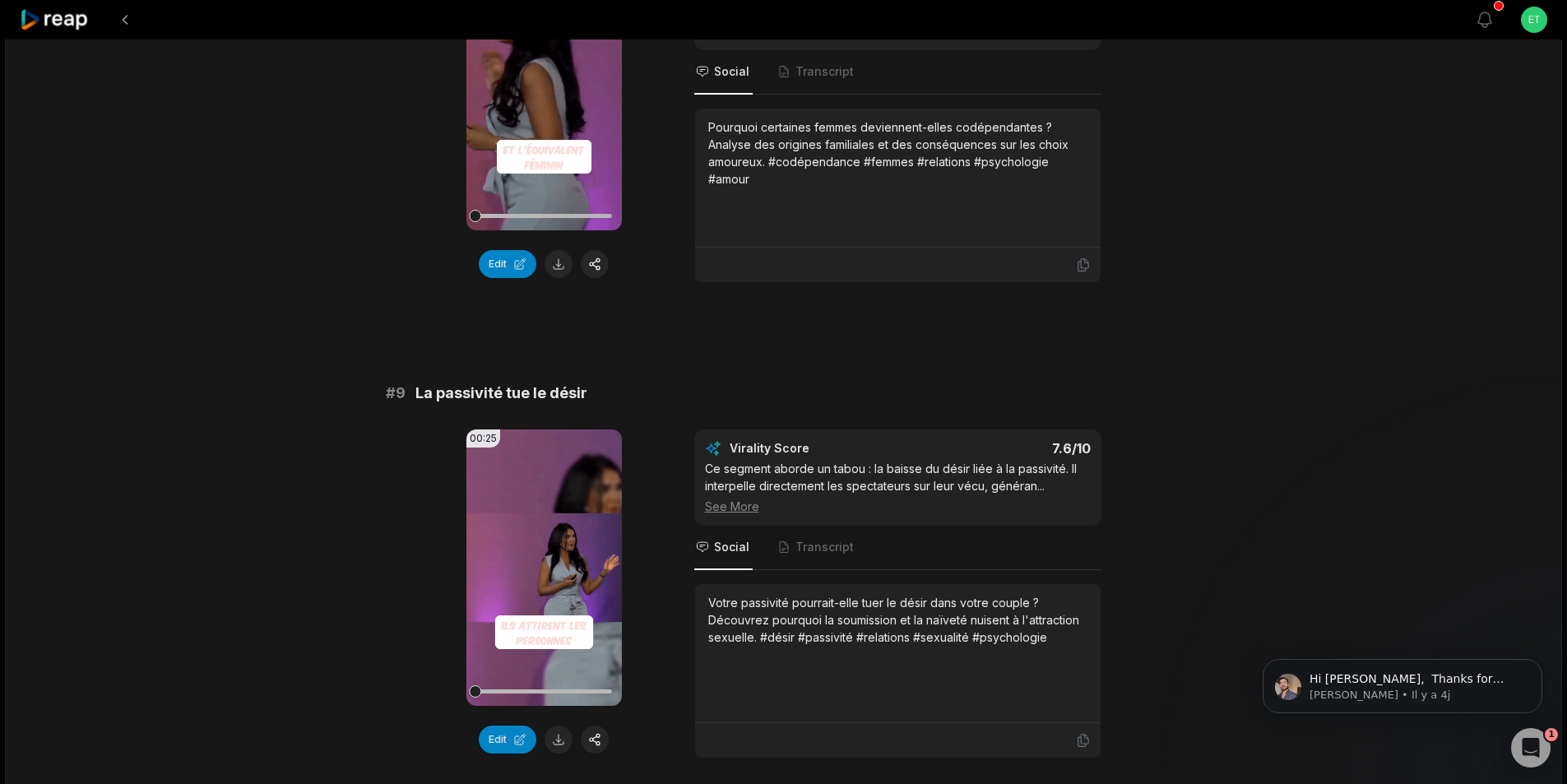
click at [489, 396] on span "La passivité tue le désir" at bounding box center [501, 393] width 172 height 23
copy span "La passivité tue le désir"
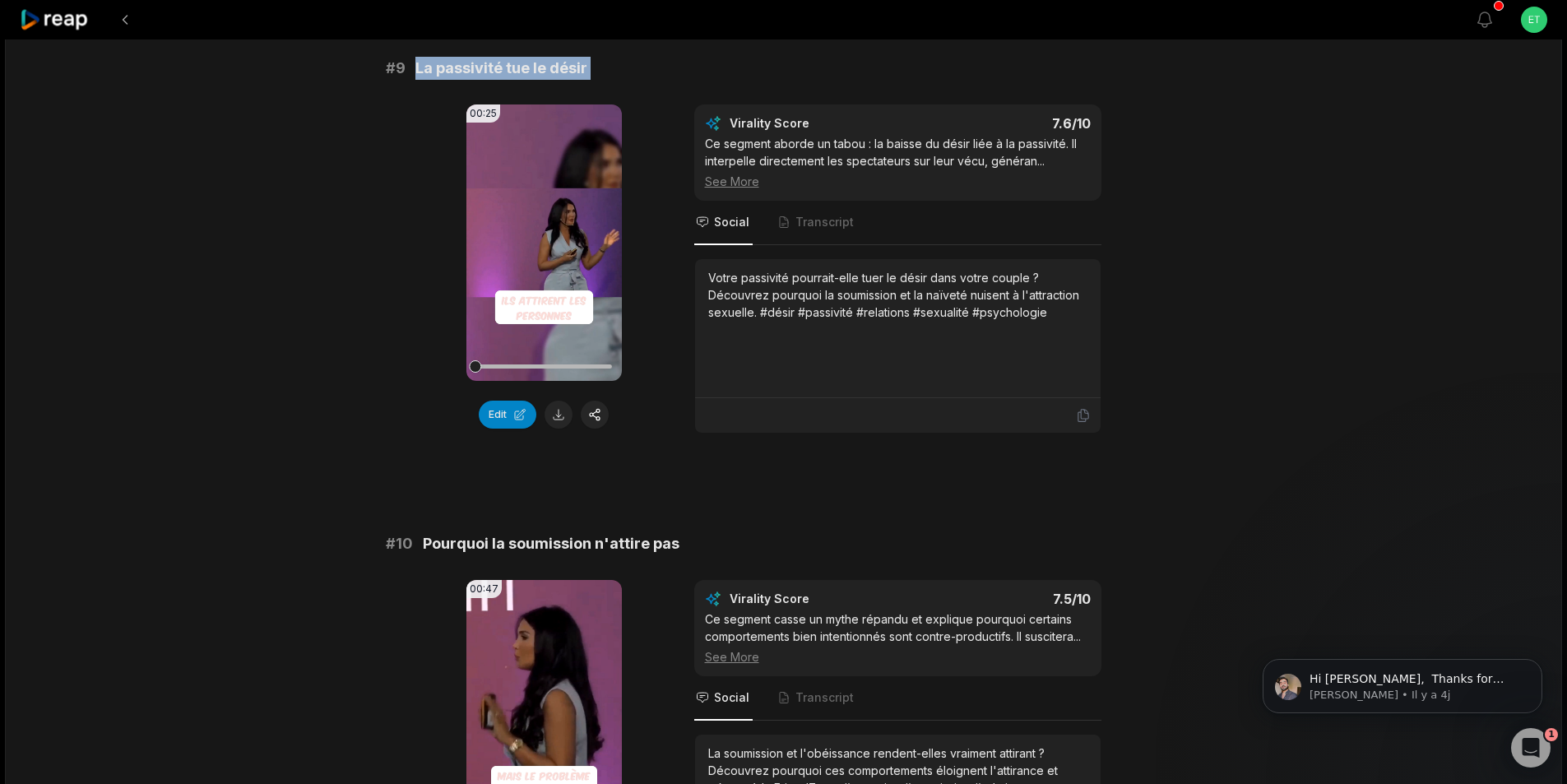
scroll to position [3962, 0]
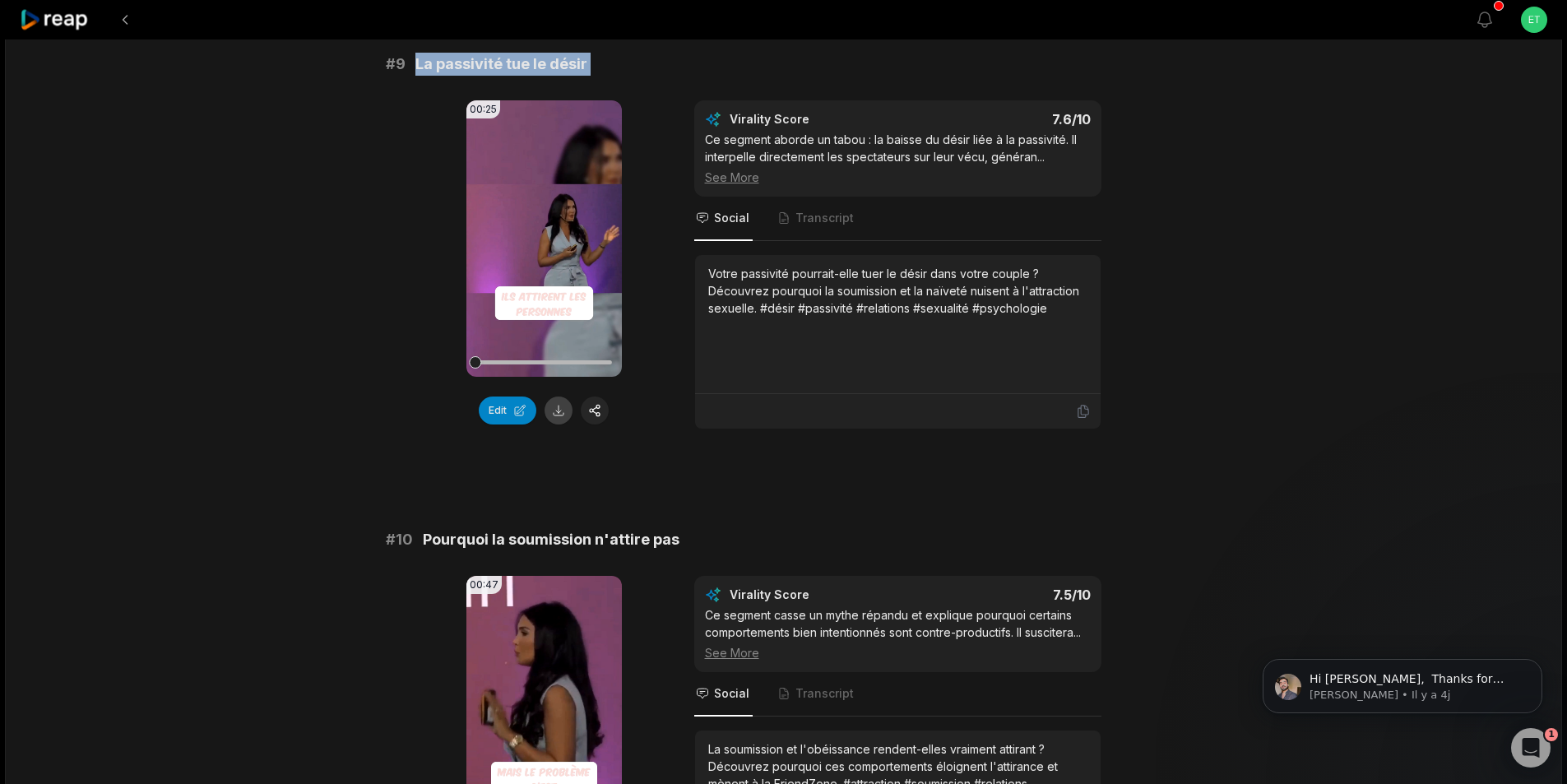
click at [558, 416] on button at bounding box center [558, 410] width 28 height 28
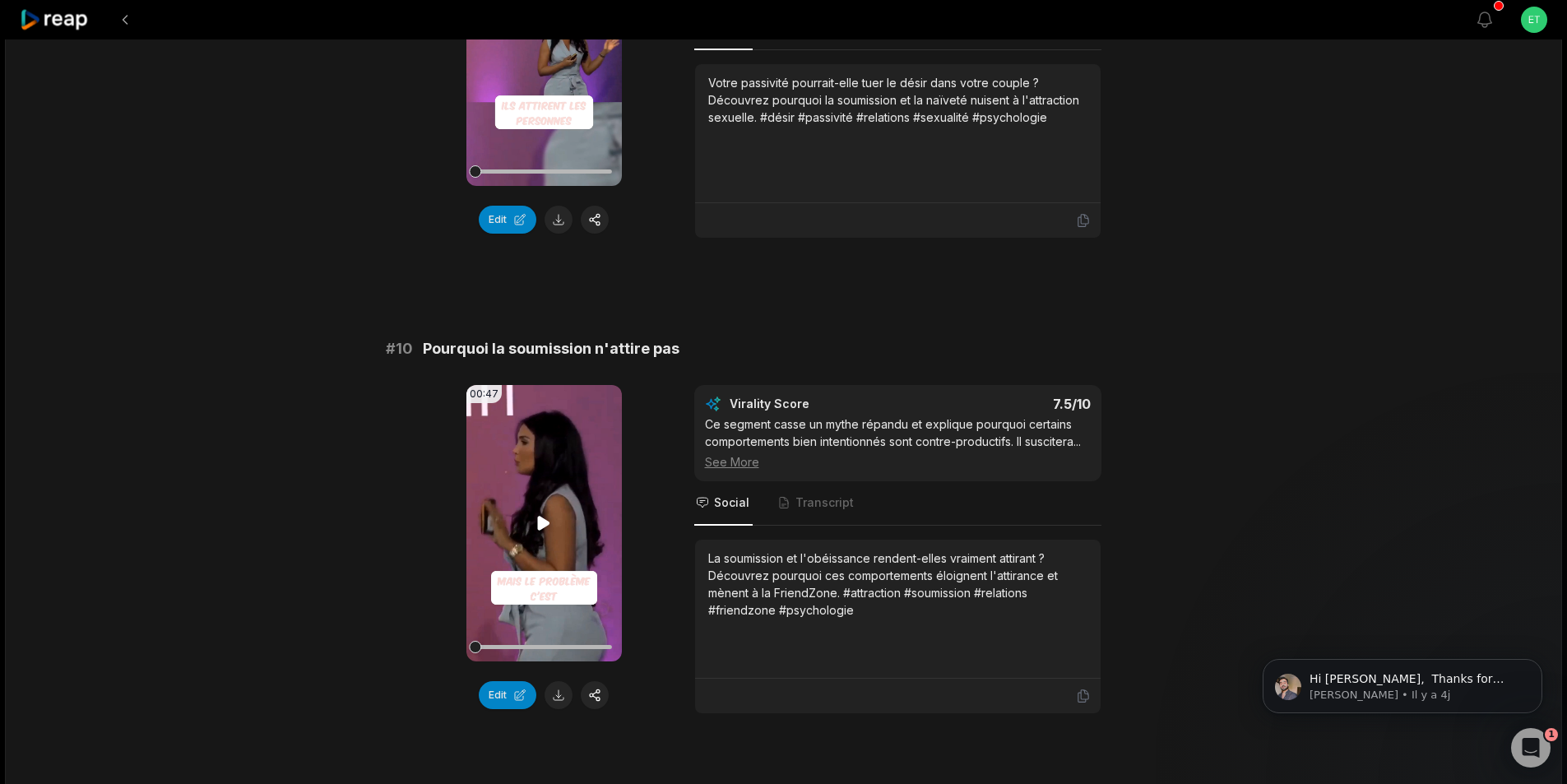
scroll to position [4264, 0]
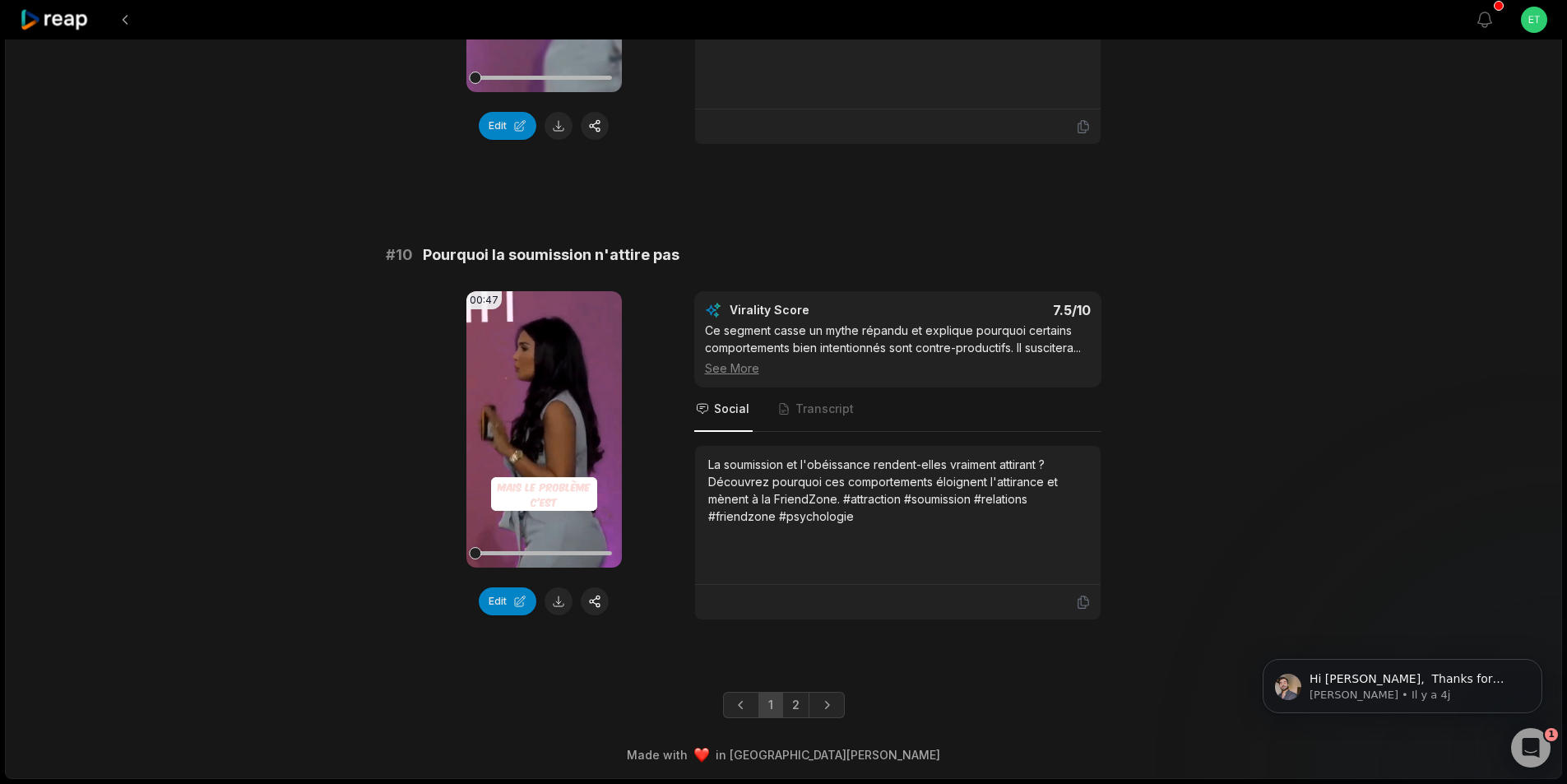
click at [532, 244] on span "Pourquoi la soumission n'attire pas" at bounding box center [551, 255] width 256 height 23
click at [531, 244] on span "Pourquoi la soumission n'attire pas" at bounding box center [551, 255] width 256 height 23
copy span "Pourquoi la soumission n'attire pas"
click at [555, 587] on button at bounding box center [558, 601] width 28 height 28
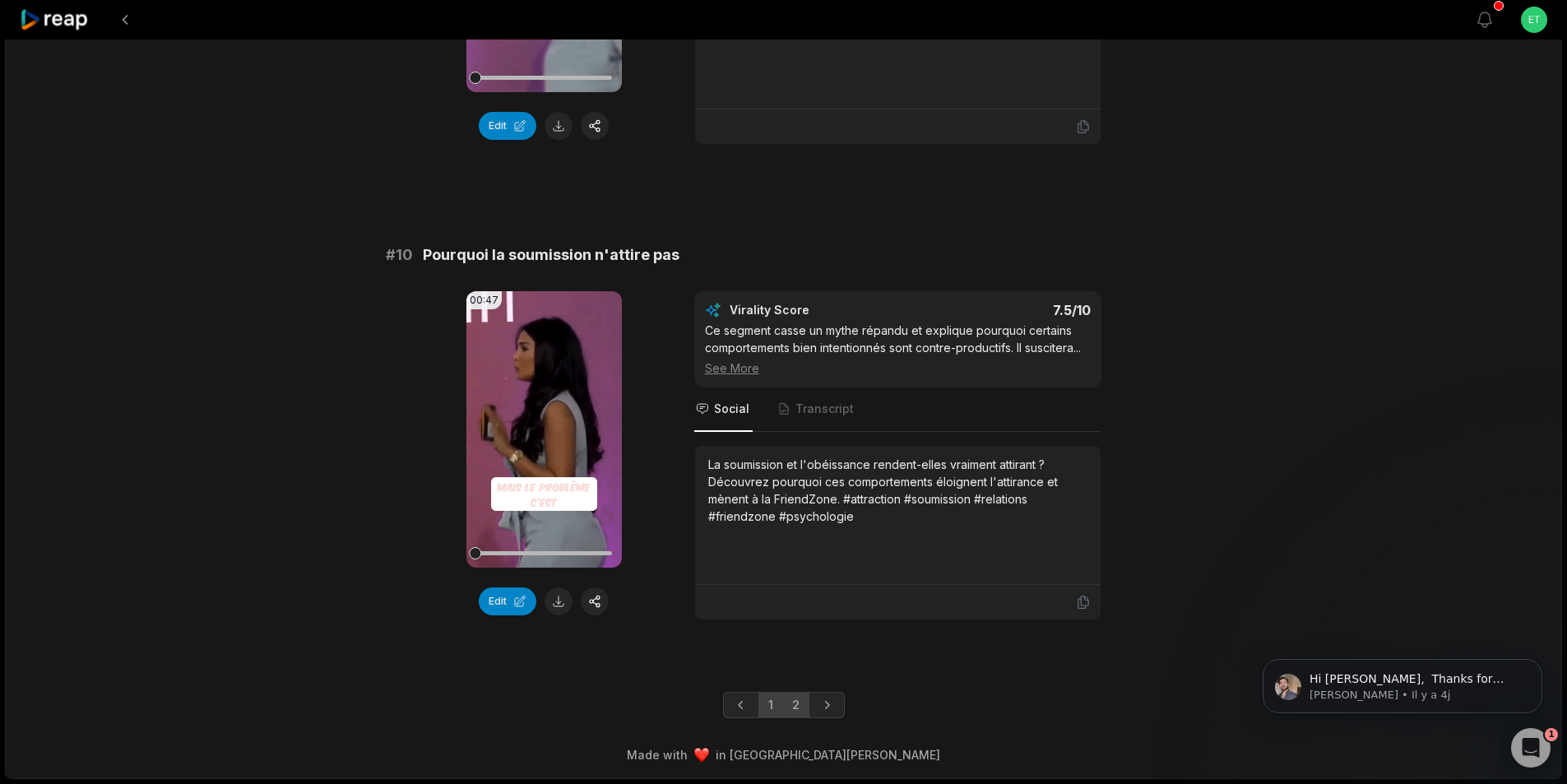
click at [792, 700] on link "2" at bounding box center [796, 704] width 27 height 26
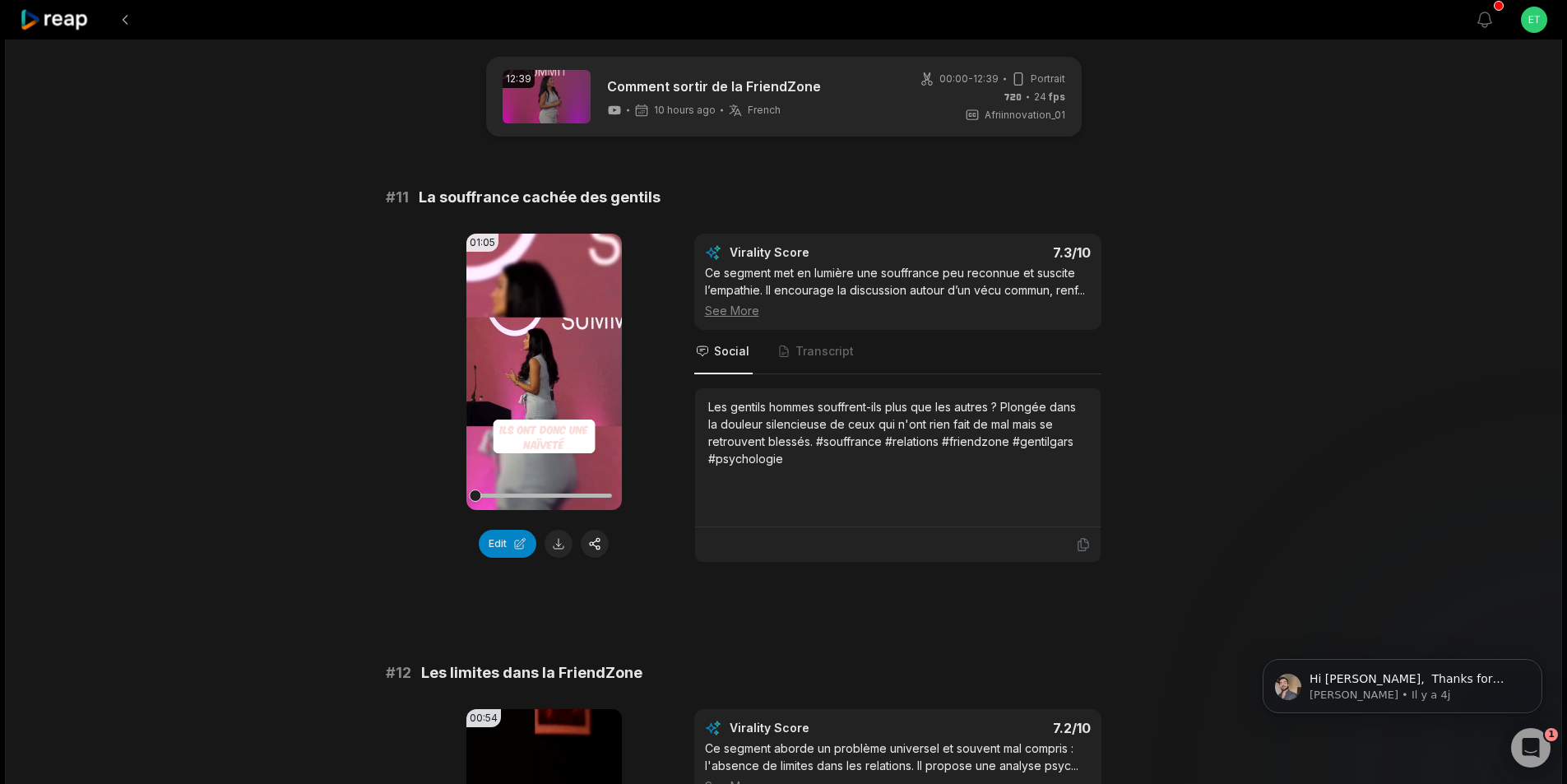
scroll to position [0, 0]
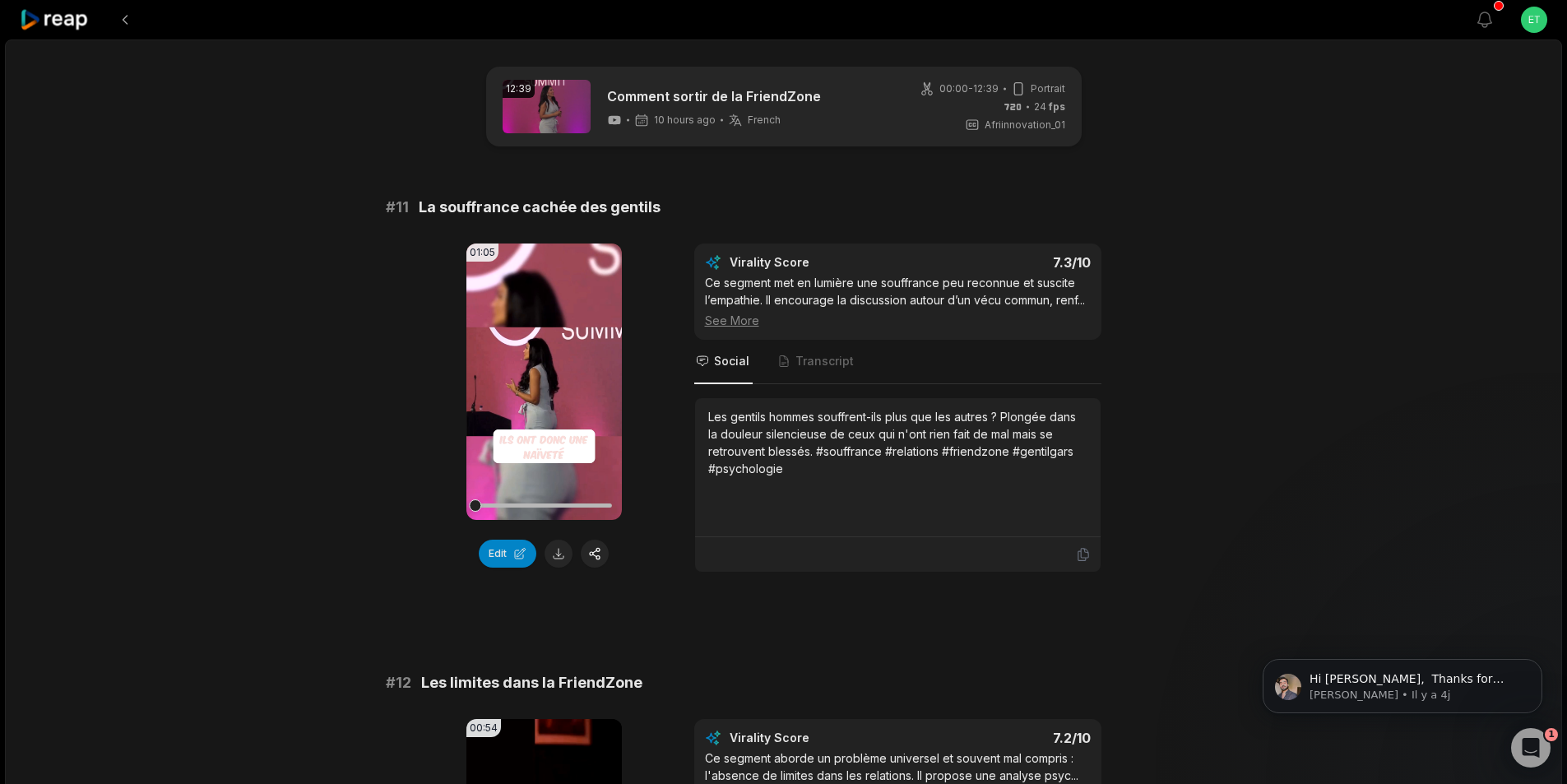
click at [534, 208] on span "La souffrance cachée des gentils" at bounding box center [539, 208] width 242 height 23
copy span "La souffrance cachée des gentils"
click at [554, 551] on button at bounding box center [558, 553] width 28 height 28
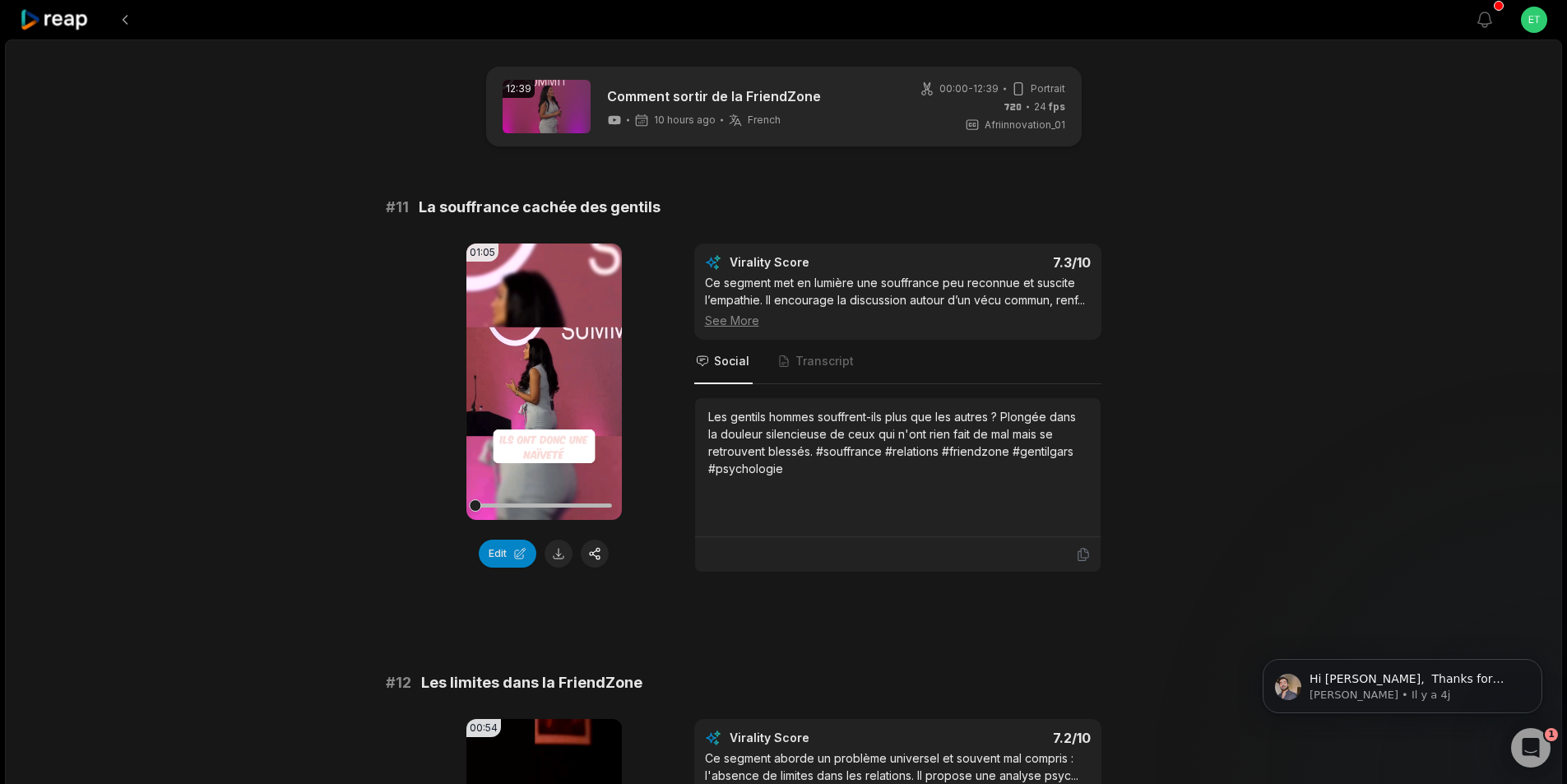
click at [524, 694] on span "Les limites dans la FriendZone" at bounding box center [532, 682] width 221 height 23
copy span "Les limites dans la FriendZone"
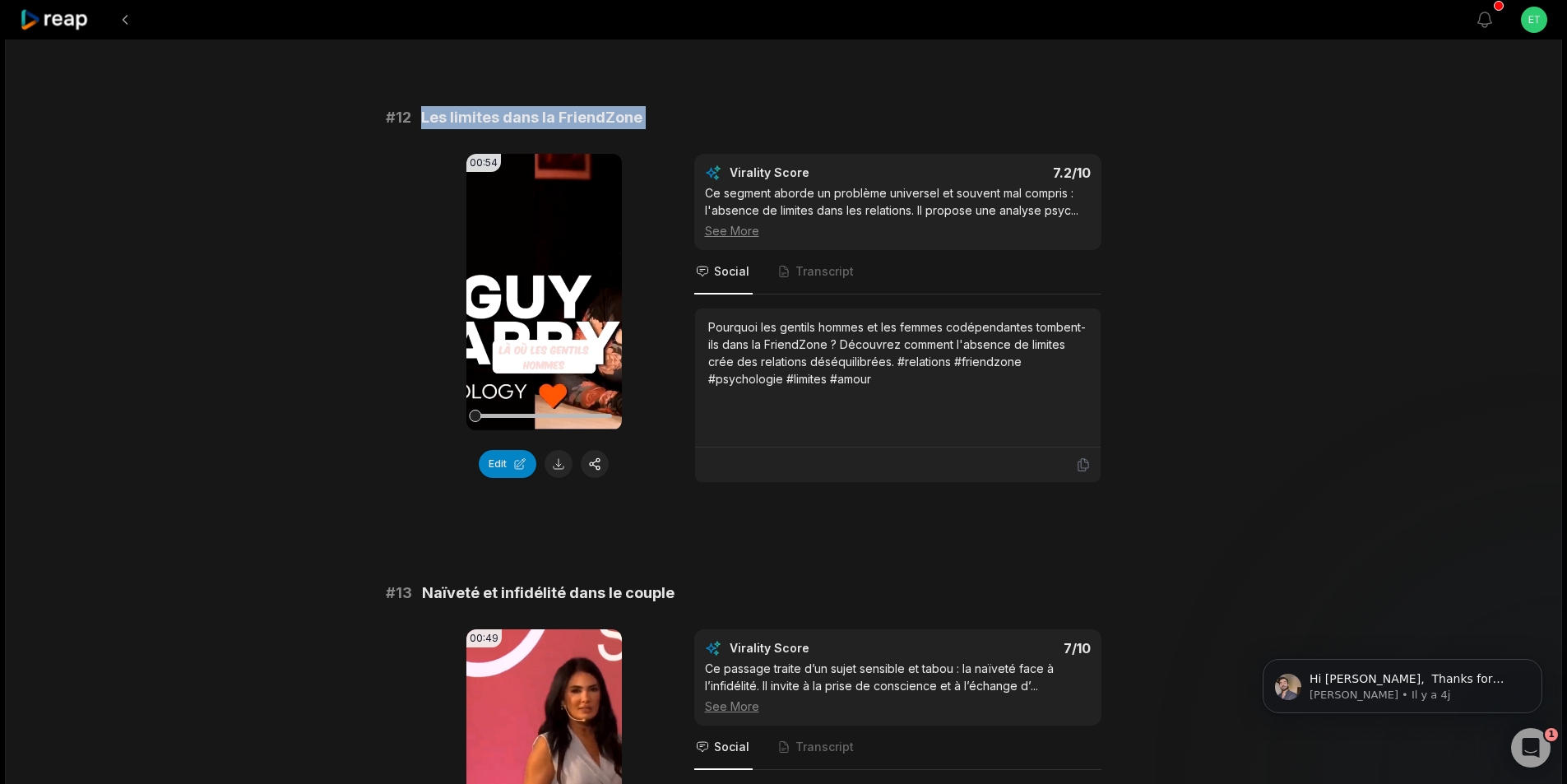
scroll to position [658, 0]
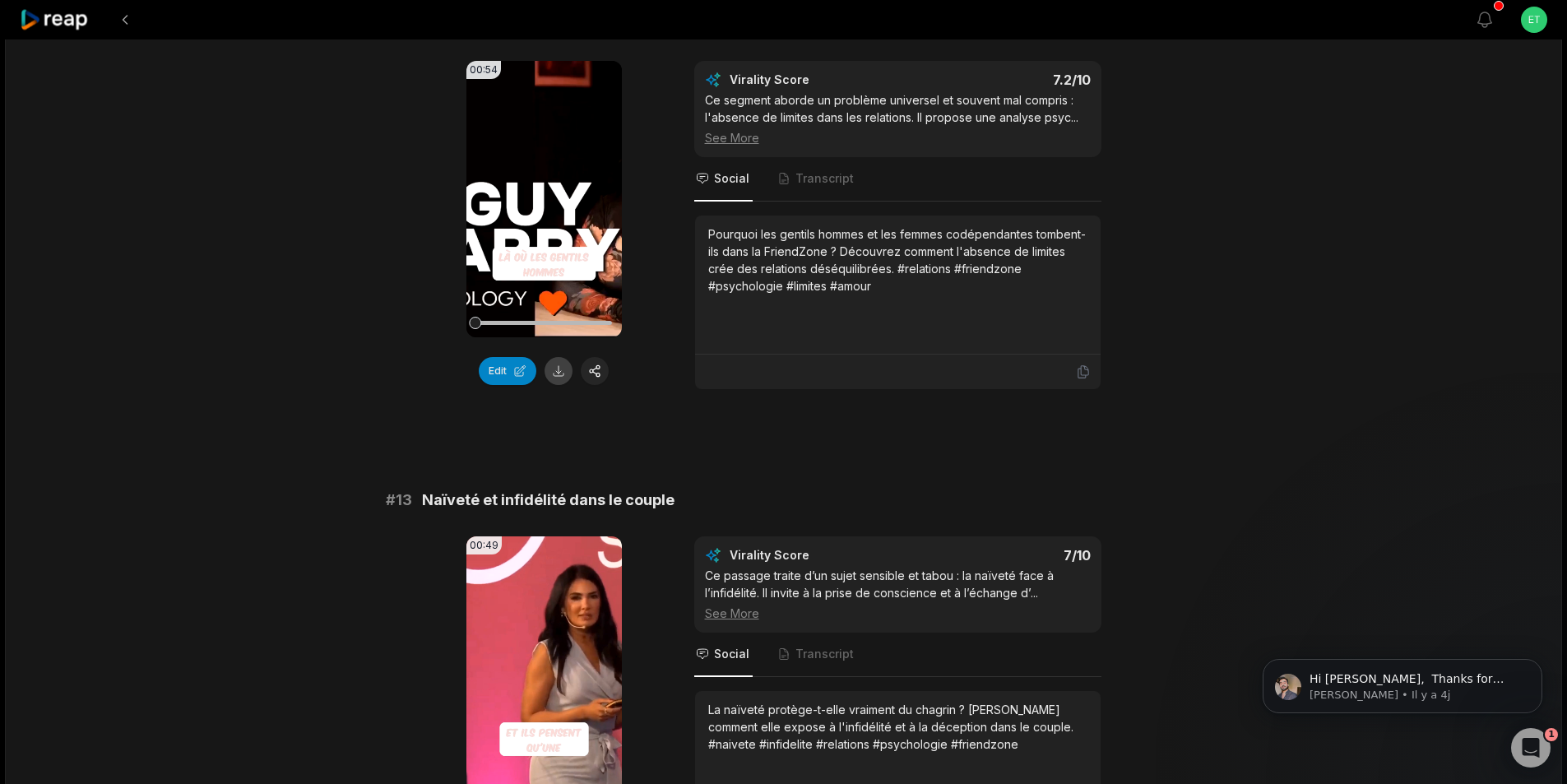
click at [562, 385] on button at bounding box center [558, 370] width 28 height 28
click at [544, 512] on span "Naïveté et infidélité dans le couple" at bounding box center [548, 500] width 253 height 23
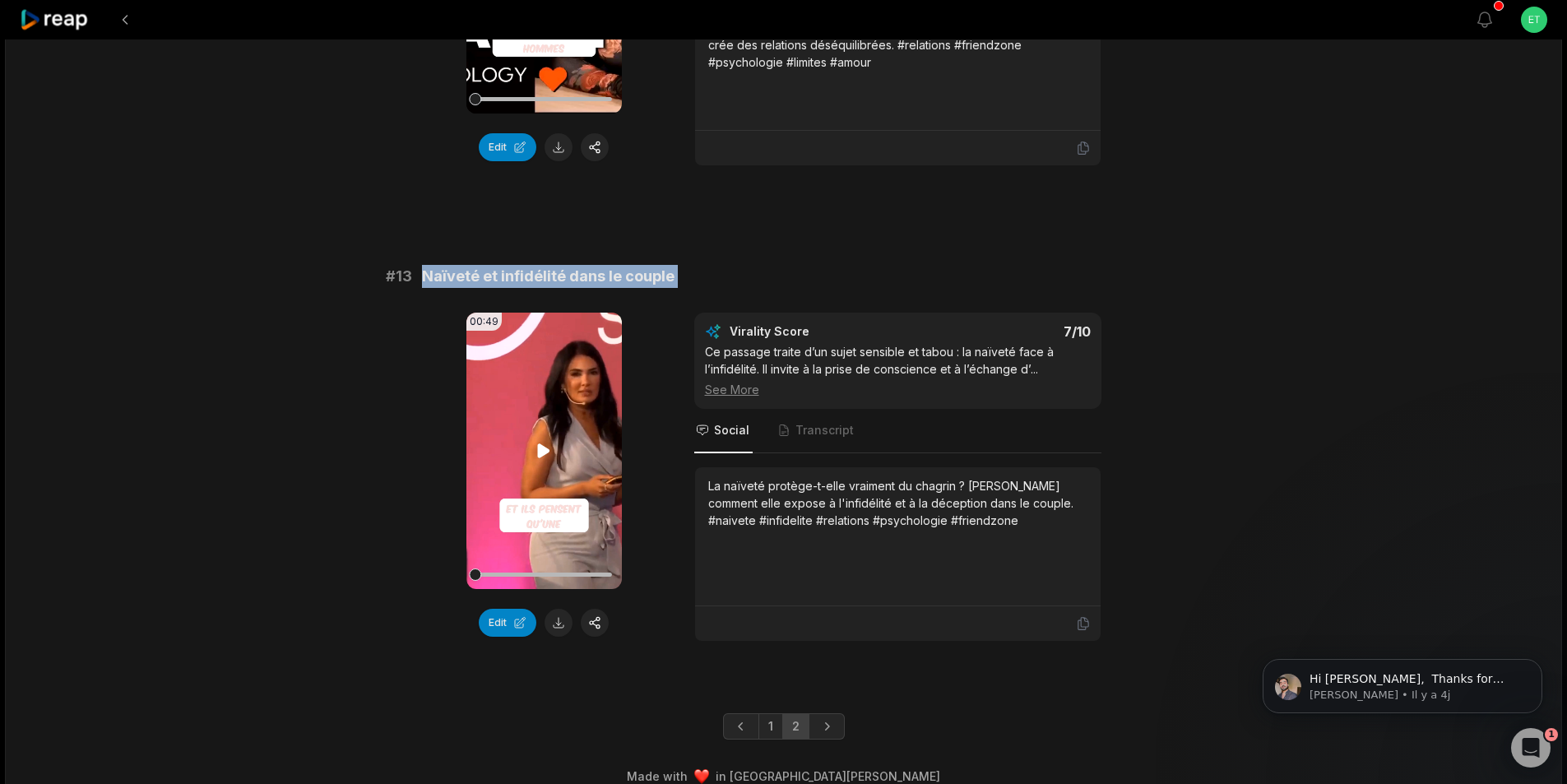
scroll to position [920, 0]
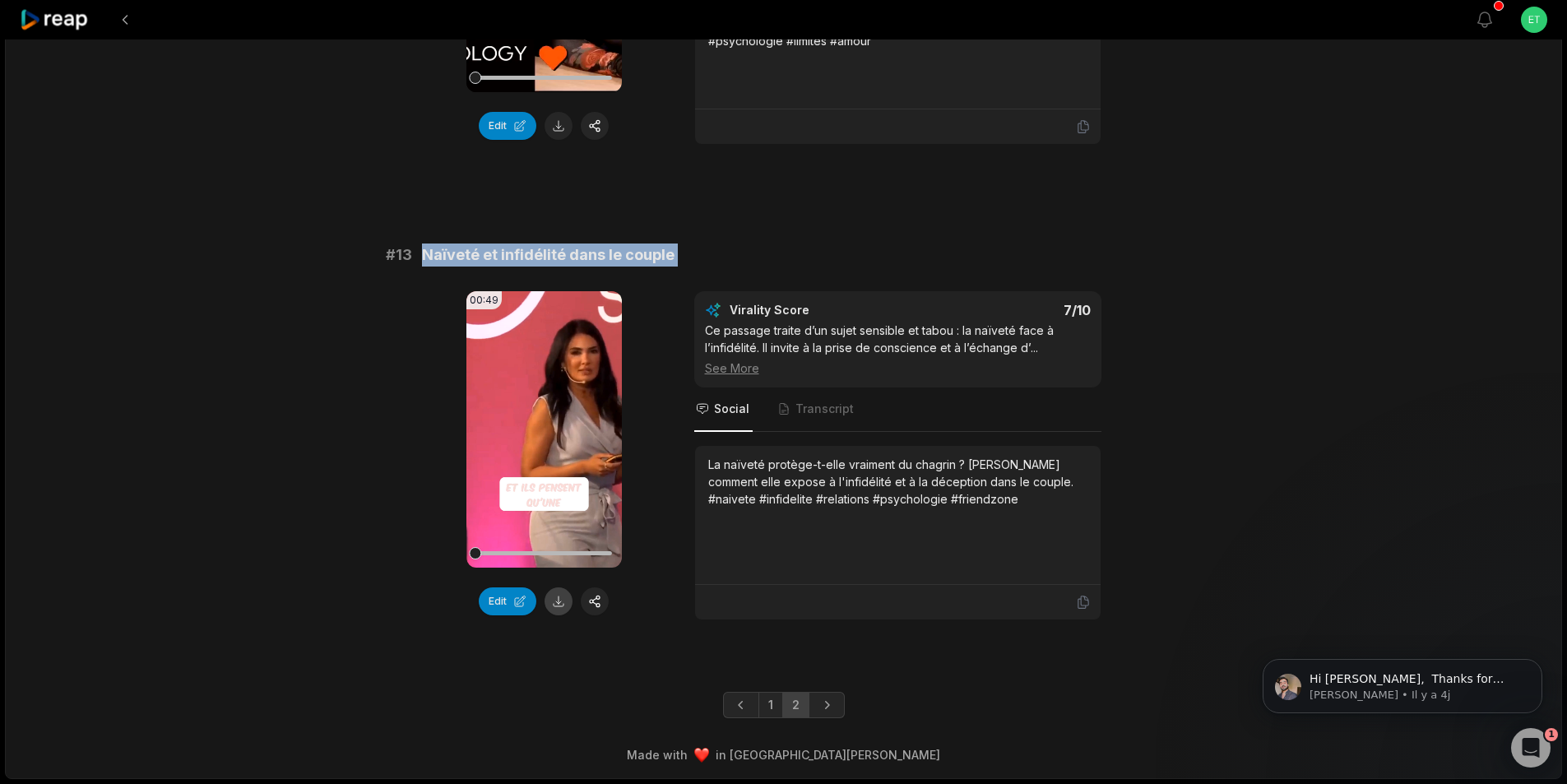
click at [563, 602] on button at bounding box center [558, 601] width 28 height 28
